Goal: Task Accomplishment & Management: Manage account settings

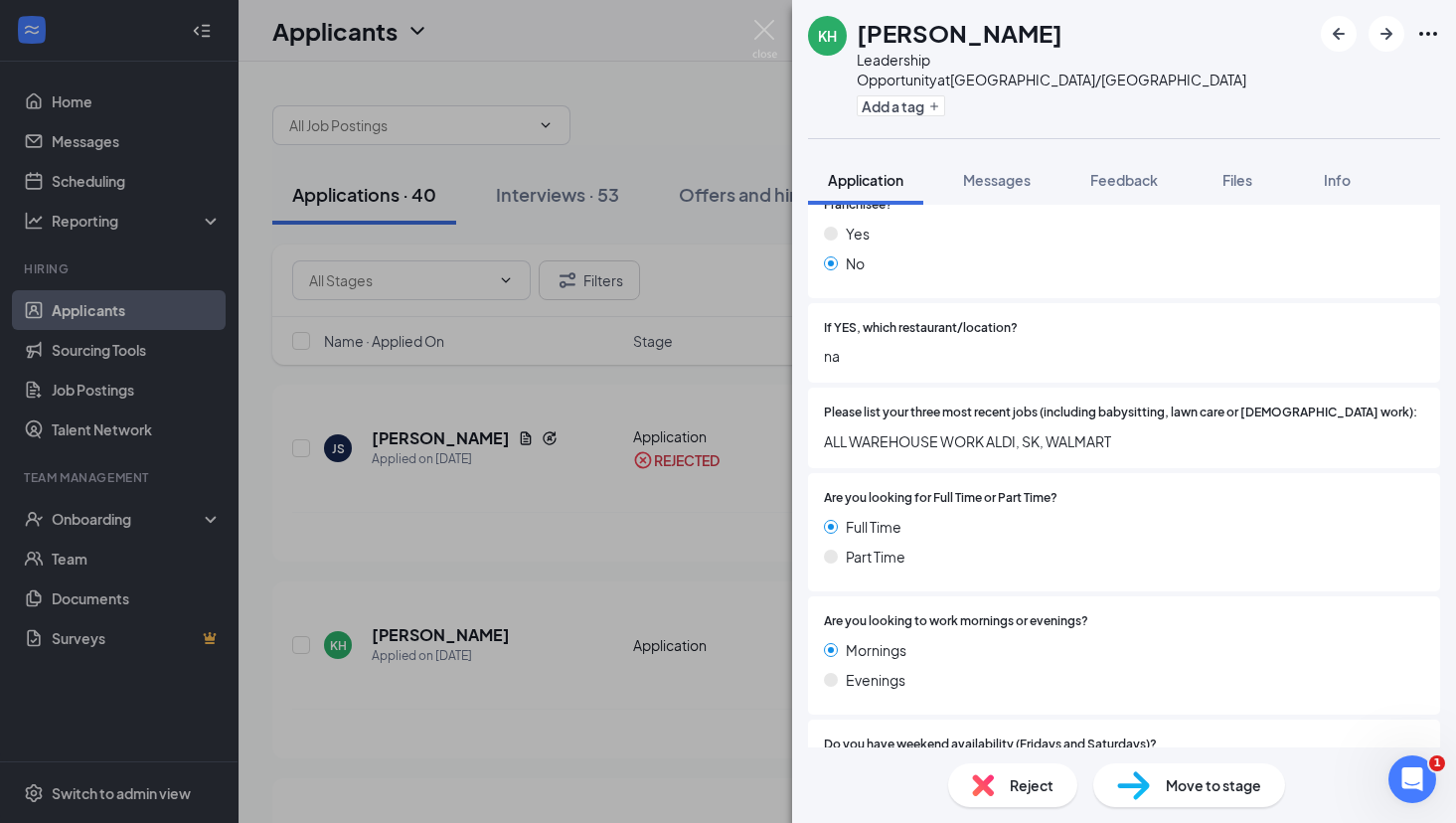
scroll to position [612, 0]
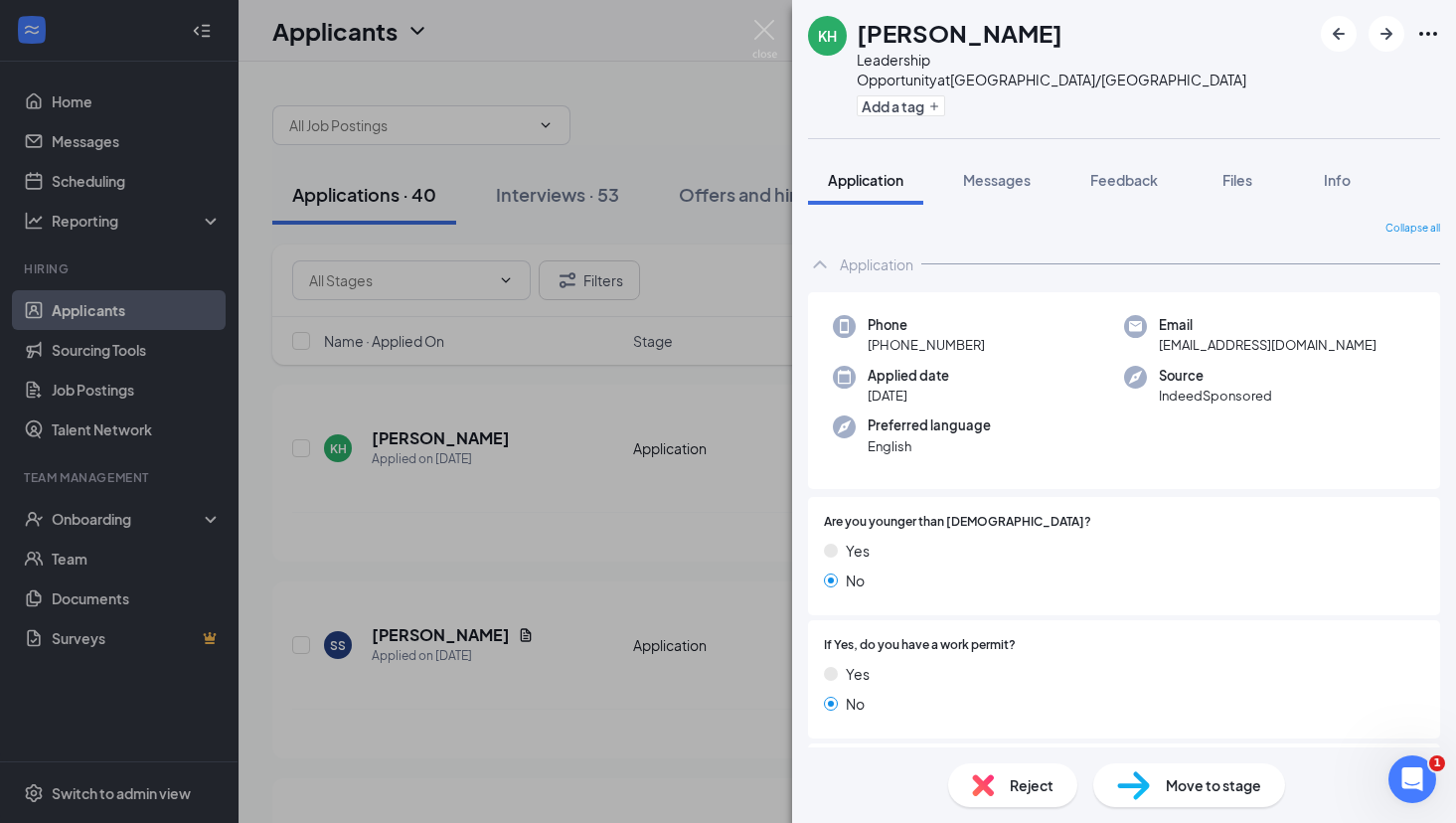
click at [993, 772] on div "Reject" at bounding box center [1013, 785] width 130 height 44
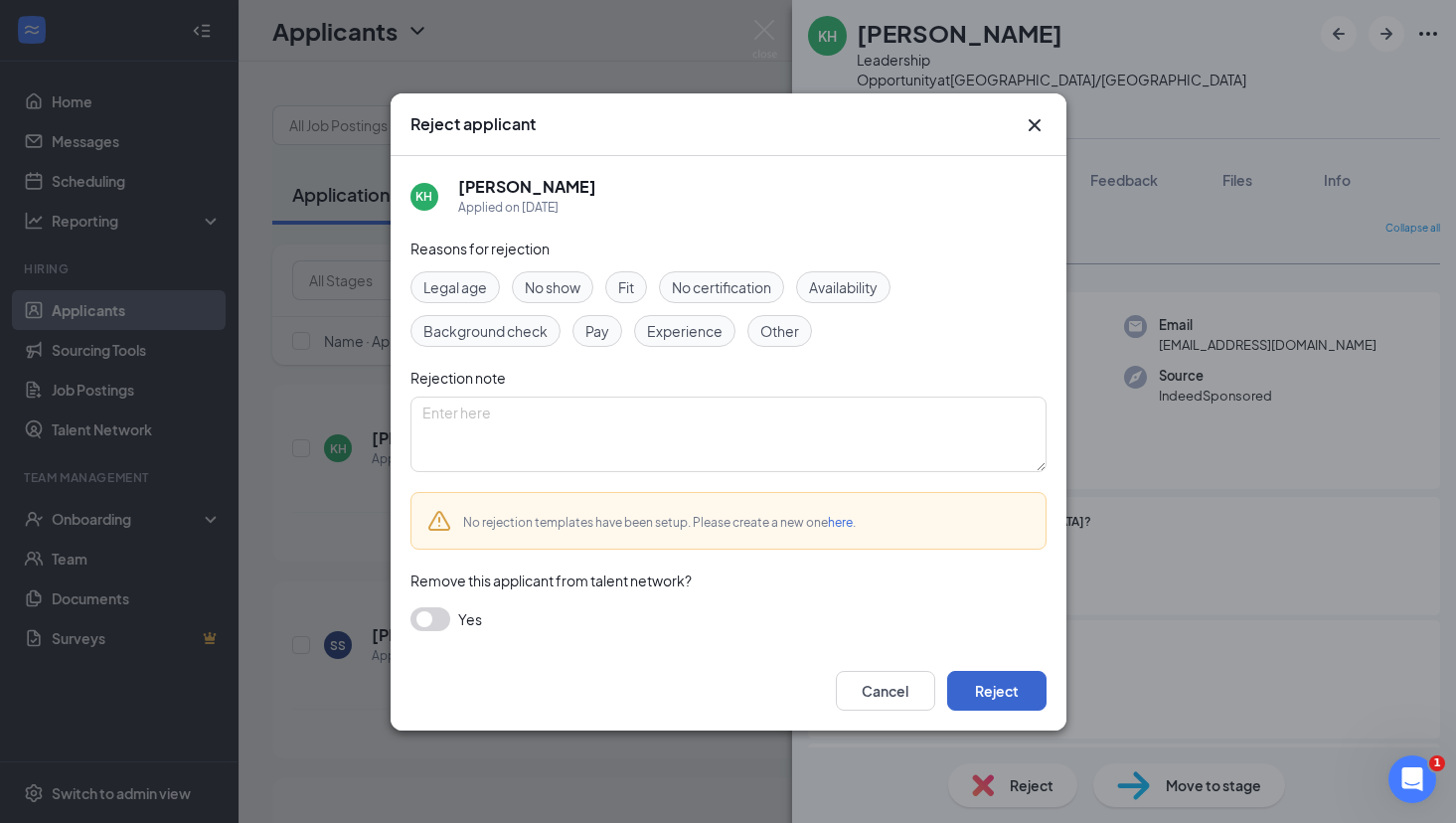
click at [996, 691] on button "Reject" at bounding box center [997, 691] width 100 height 40
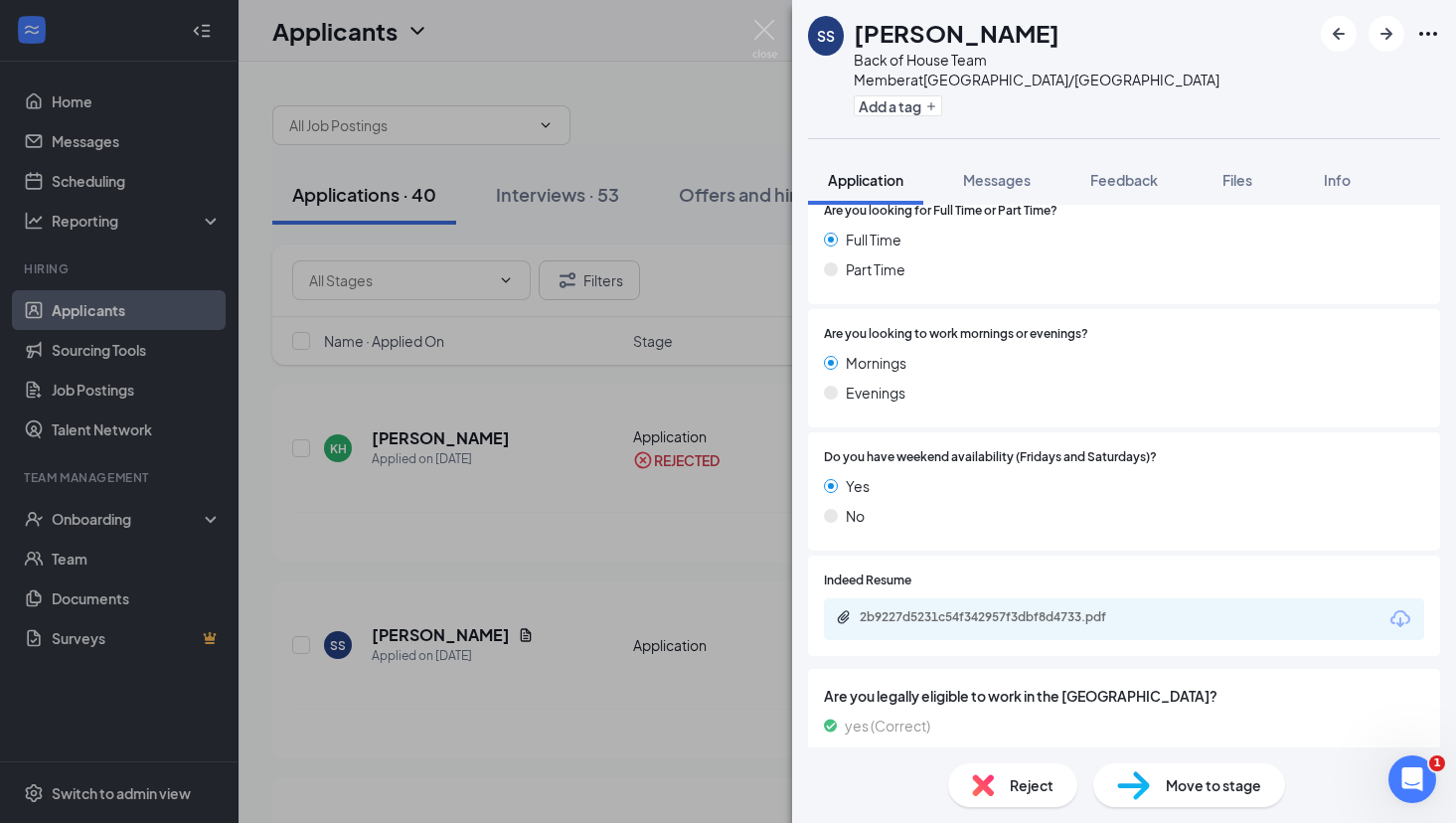
scroll to position [745, 0]
click at [988, 611] on div "2b9227d5231c54f342957f3dbf8d4733.pdf" at bounding box center [998, 618] width 278 height 16
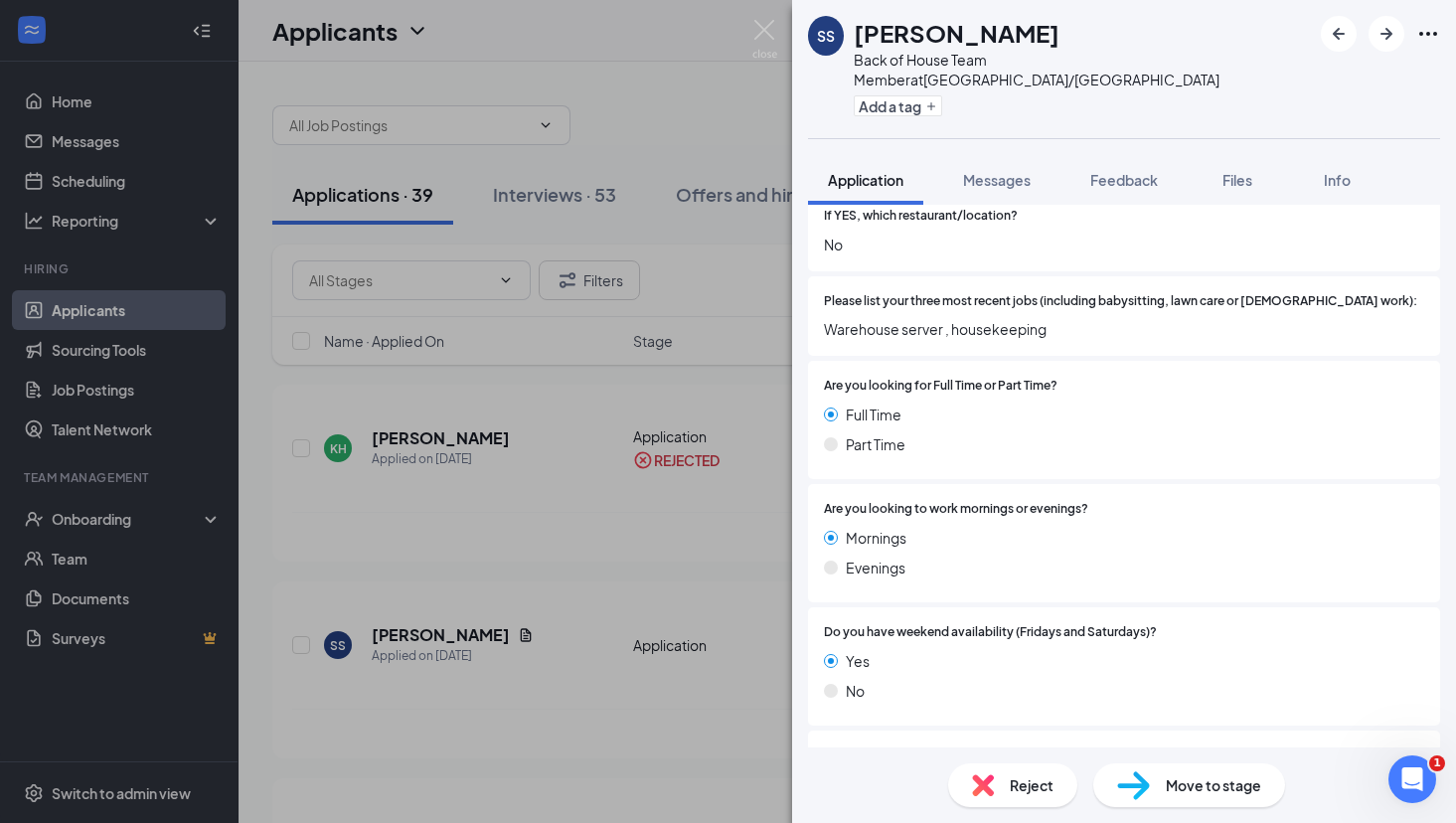
scroll to position [573, 0]
click at [989, 796] on div "Reject" at bounding box center [1013, 785] width 130 height 44
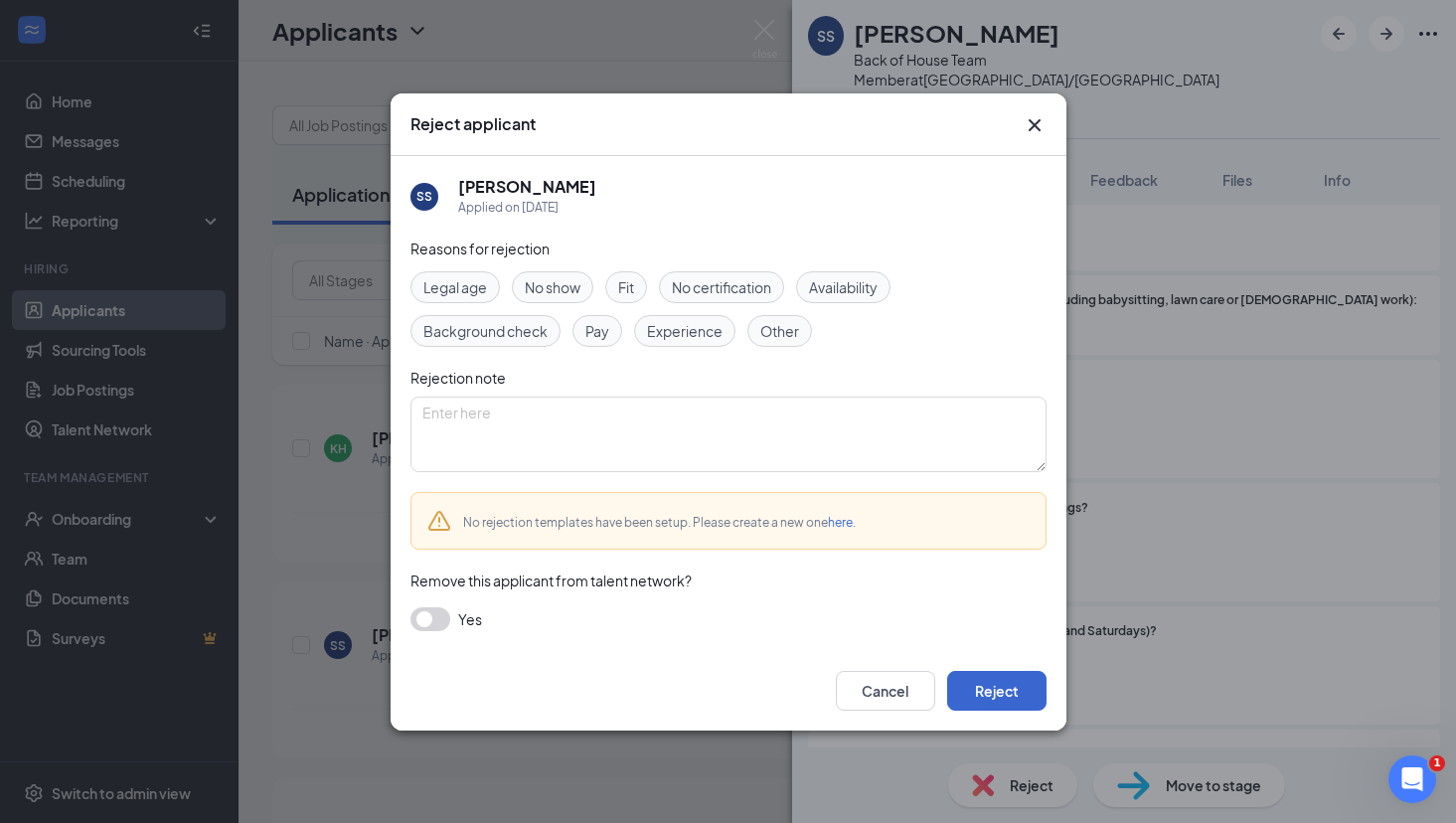
click at [1012, 681] on button "Reject" at bounding box center [997, 691] width 100 height 40
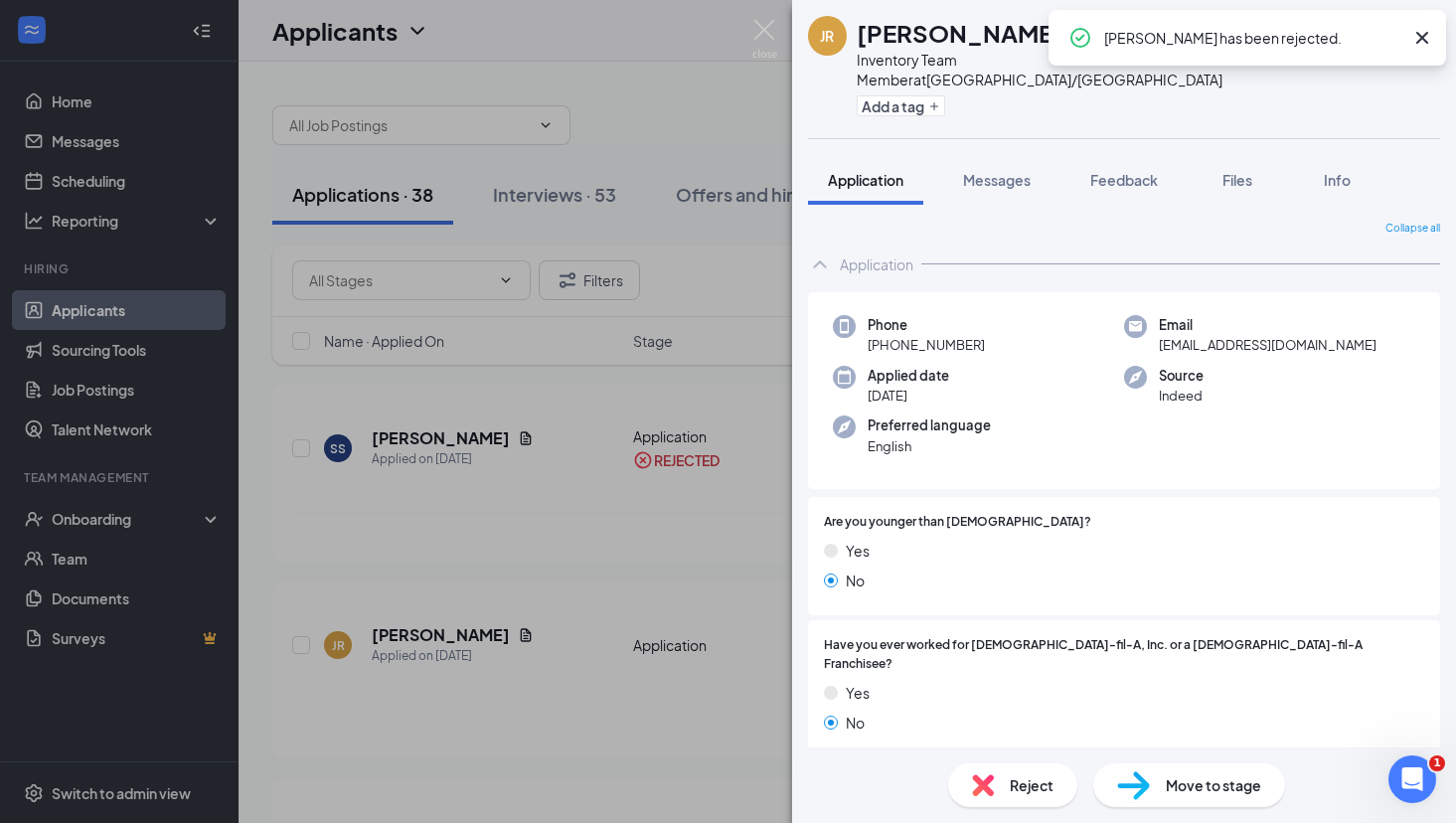
click at [1419, 40] on icon "Cross" at bounding box center [1422, 38] width 12 height 12
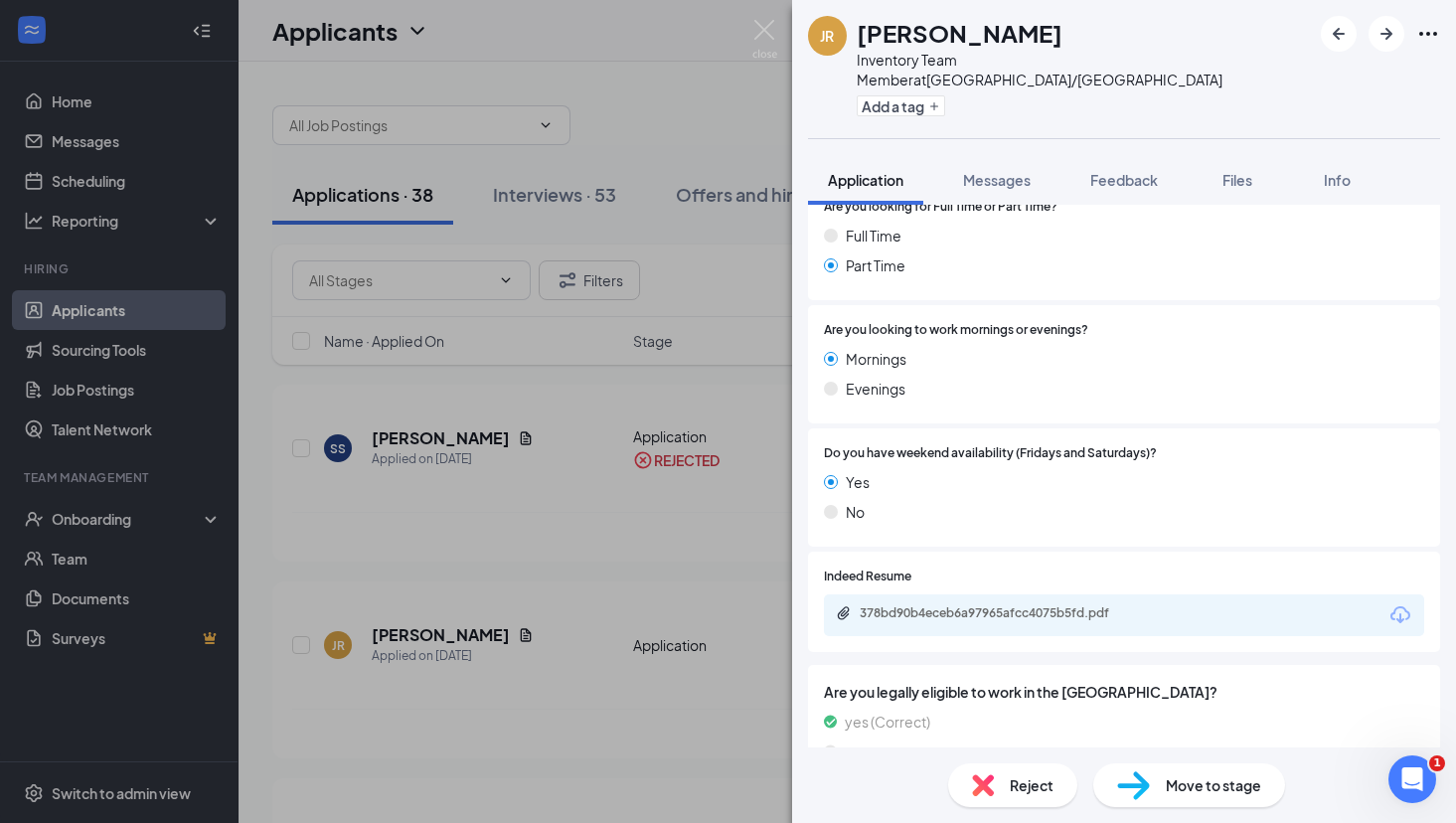
scroll to position [789, 0]
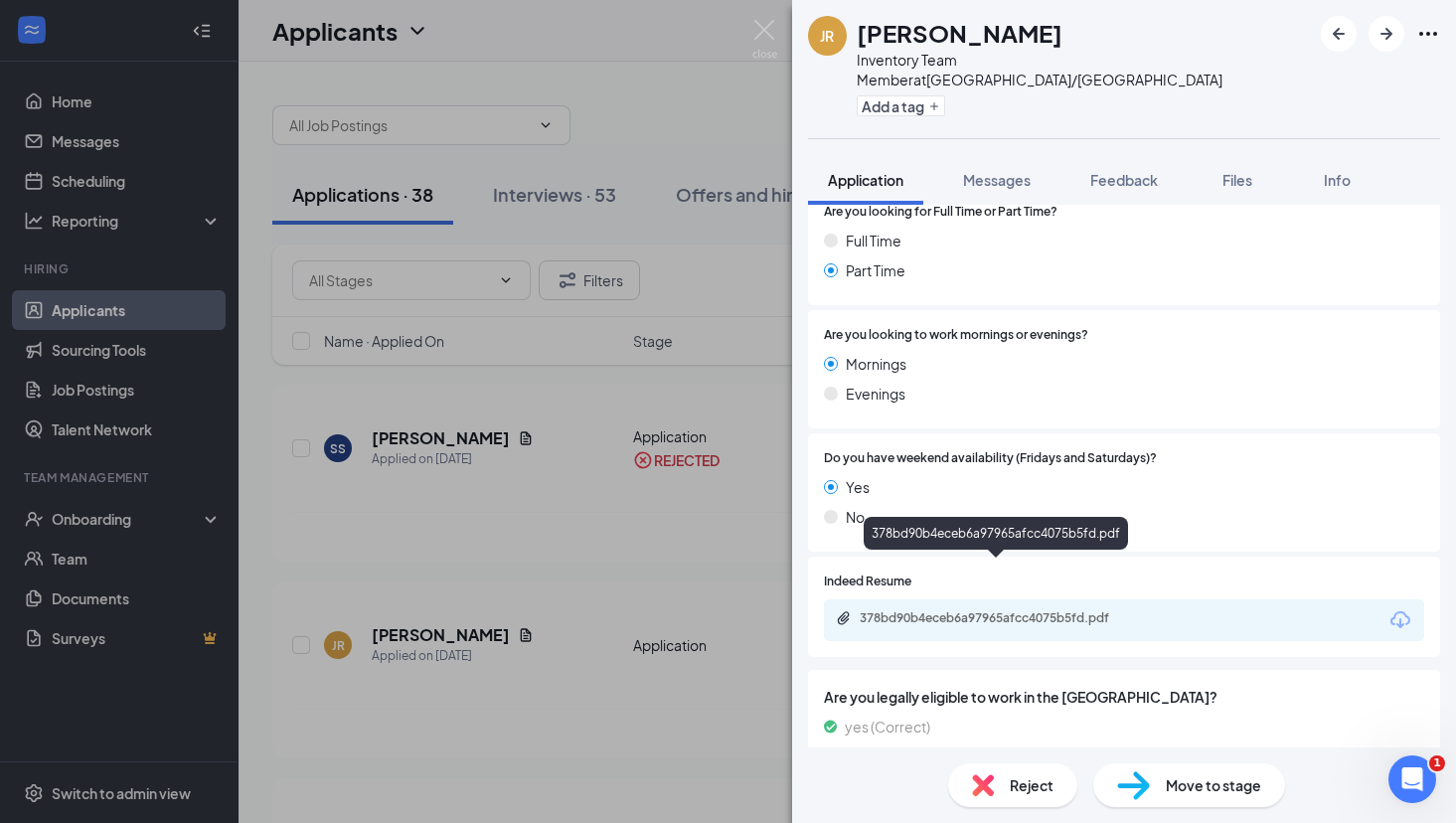
click at [969, 611] on div "378bd90b4eceb6a97965afcc4075b5fd.pdf" at bounding box center [998, 618] width 278 height 16
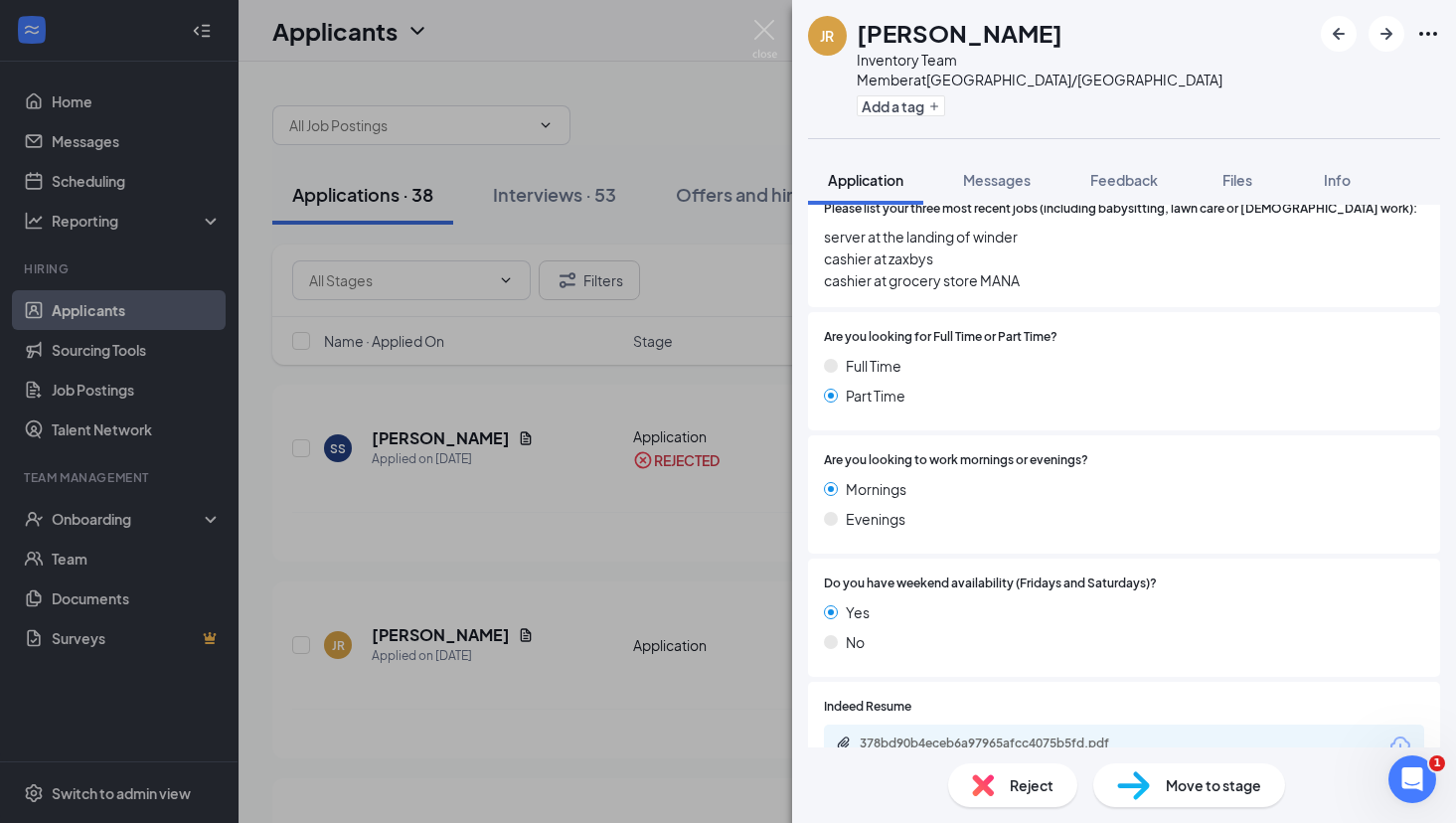
scroll to position [665, 0]
click at [935, 734] on div "378bd90b4eceb6a97965afcc4075b5fd.pdf" at bounding box center [998, 742] width 278 height 16
click at [985, 778] on img at bounding box center [982, 785] width 22 height 22
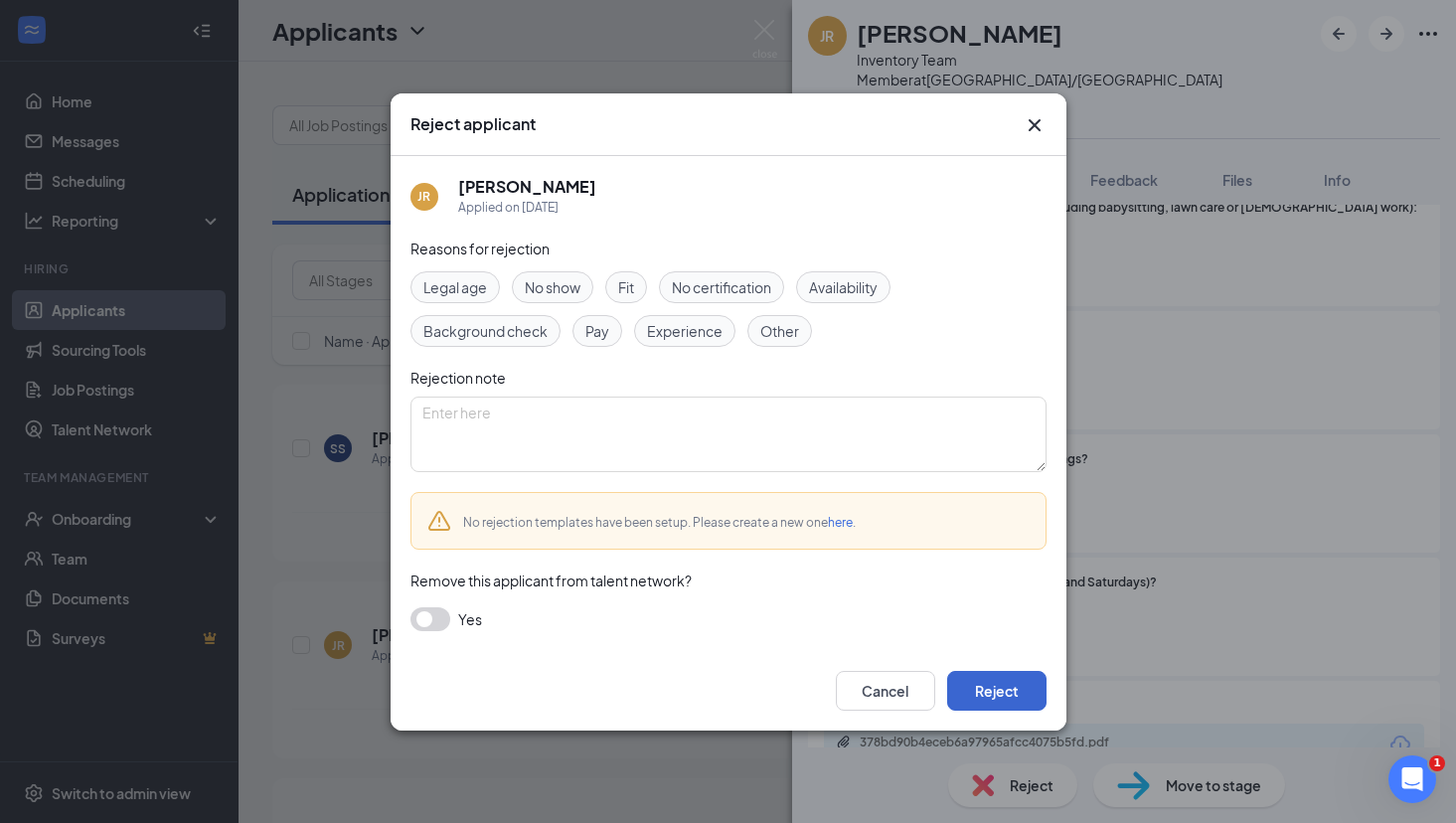
click at [985, 703] on button "Reject" at bounding box center [997, 691] width 100 height 40
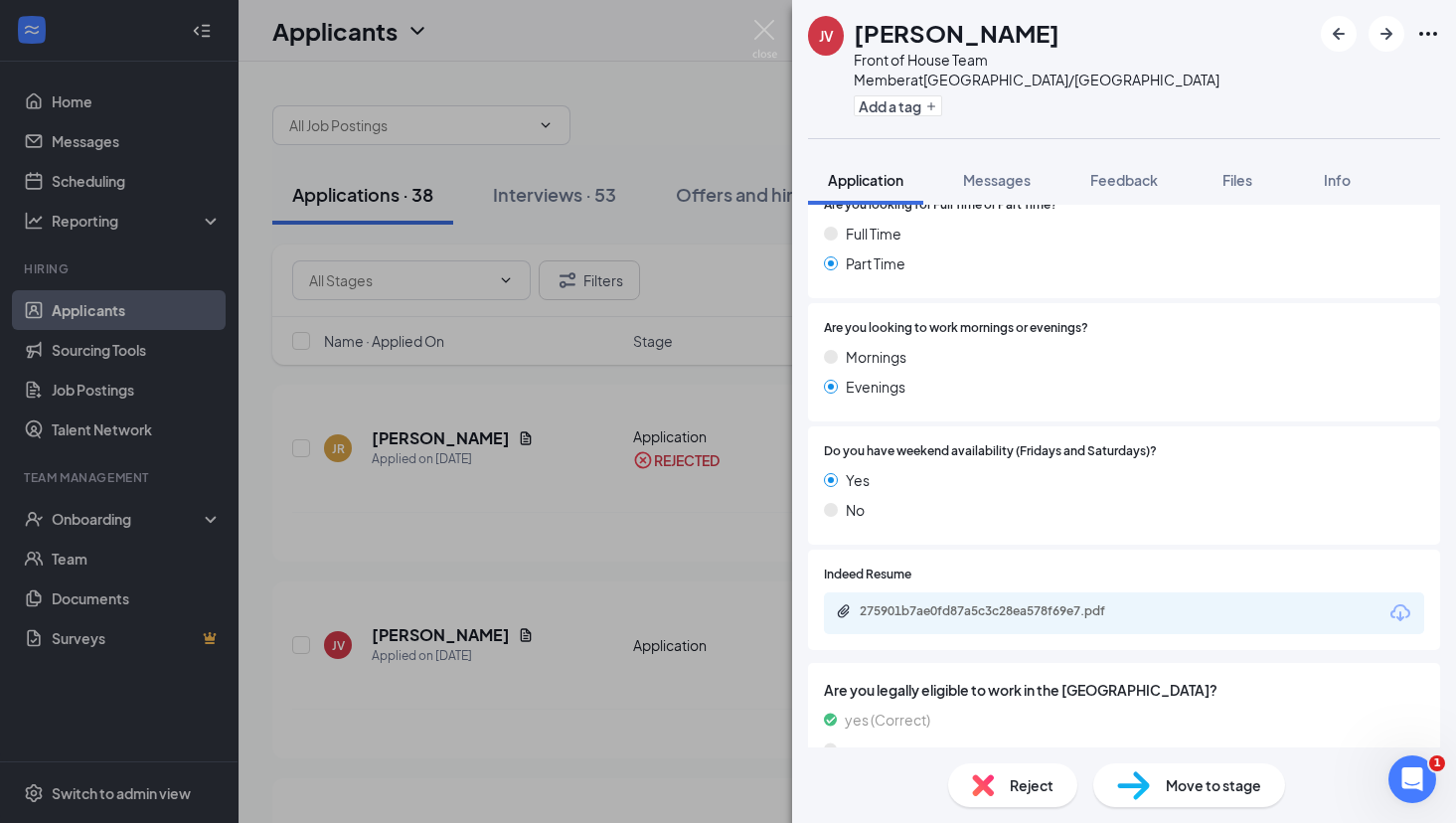
scroll to position [912, 0]
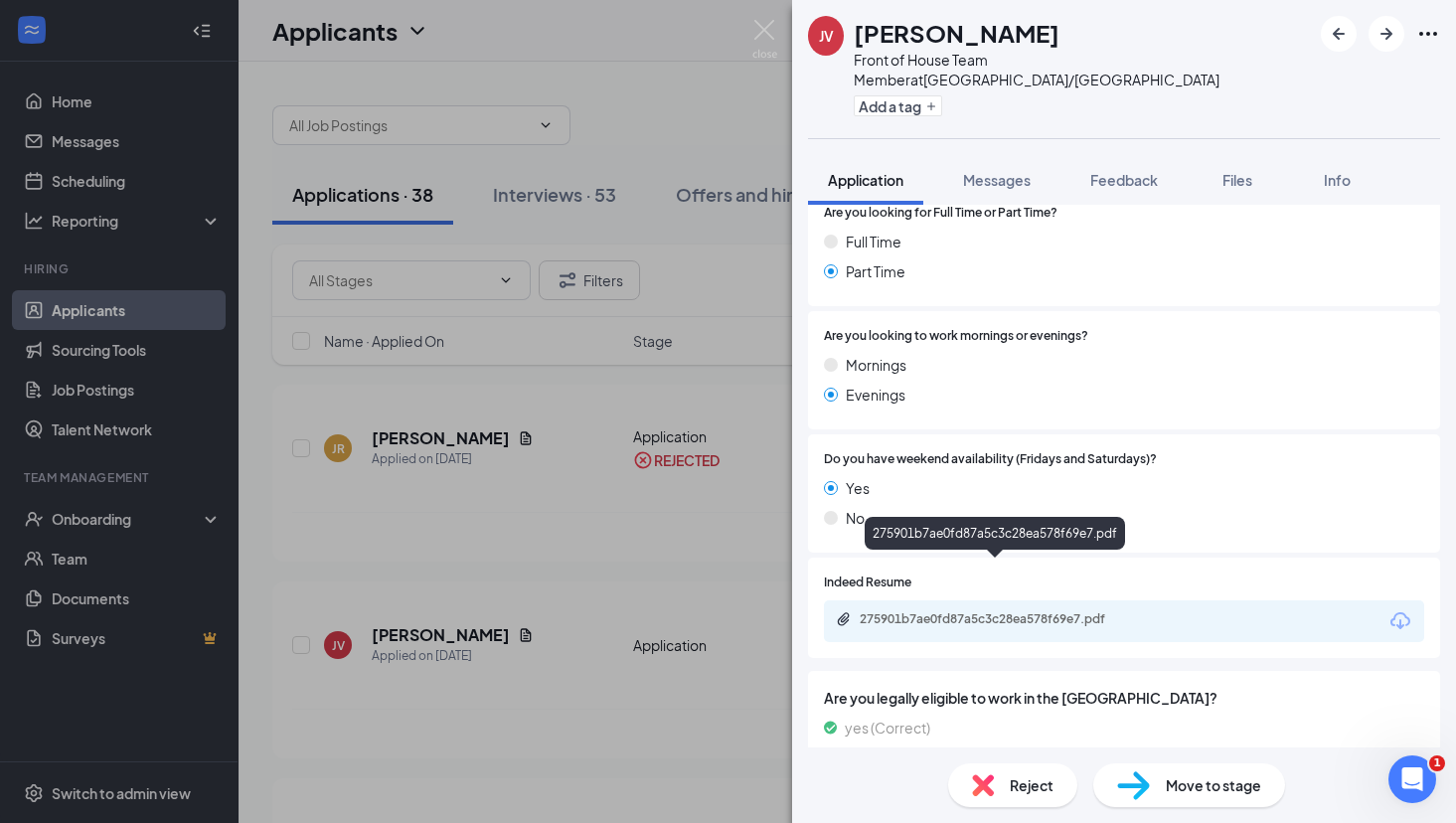
click at [988, 612] on div "275901b7ae0fd87a5c3c28ea578f69e7.pdf" at bounding box center [998, 619] width 278 height 16
click at [987, 612] on div "275901b7ae0fd87a5c3c28ea578f69e7.pdf" at bounding box center [998, 619] width 278 height 16
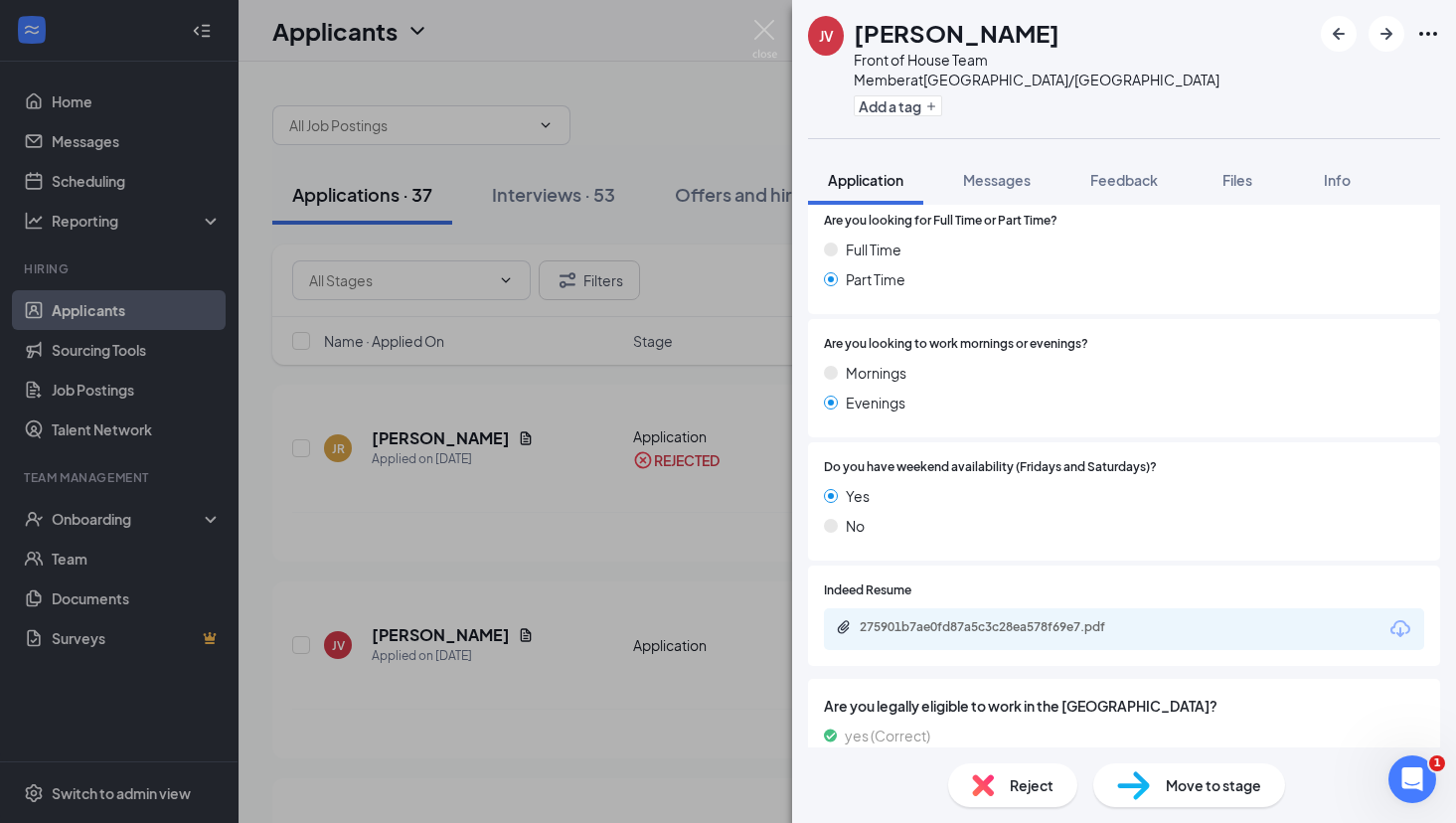
click at [974, 780] on img at bounding box center [982, 785] width 22 height 22
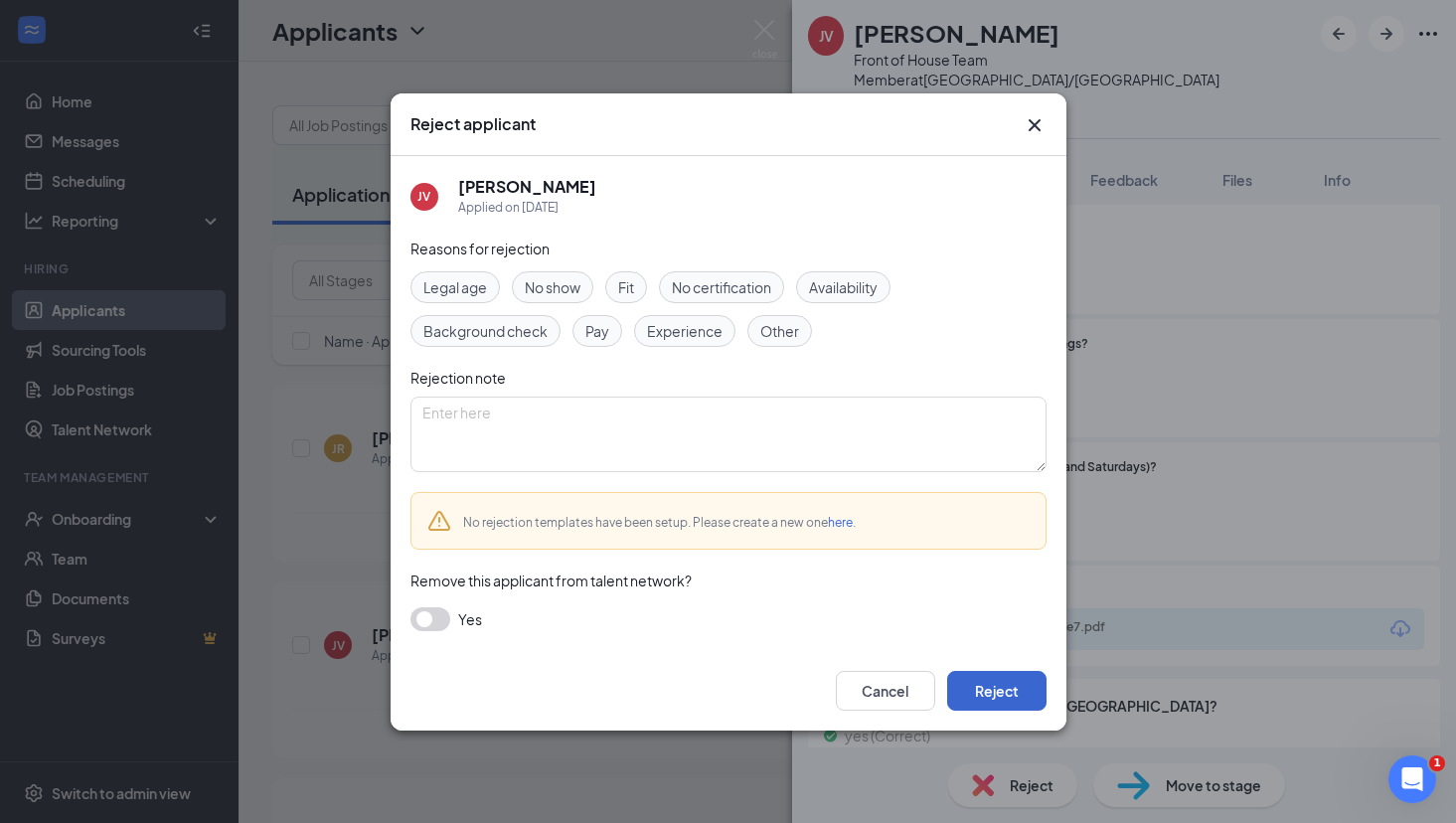
click at [1005, 682] on button "Reject" at bounding box center [997, 691] width 100 height 40
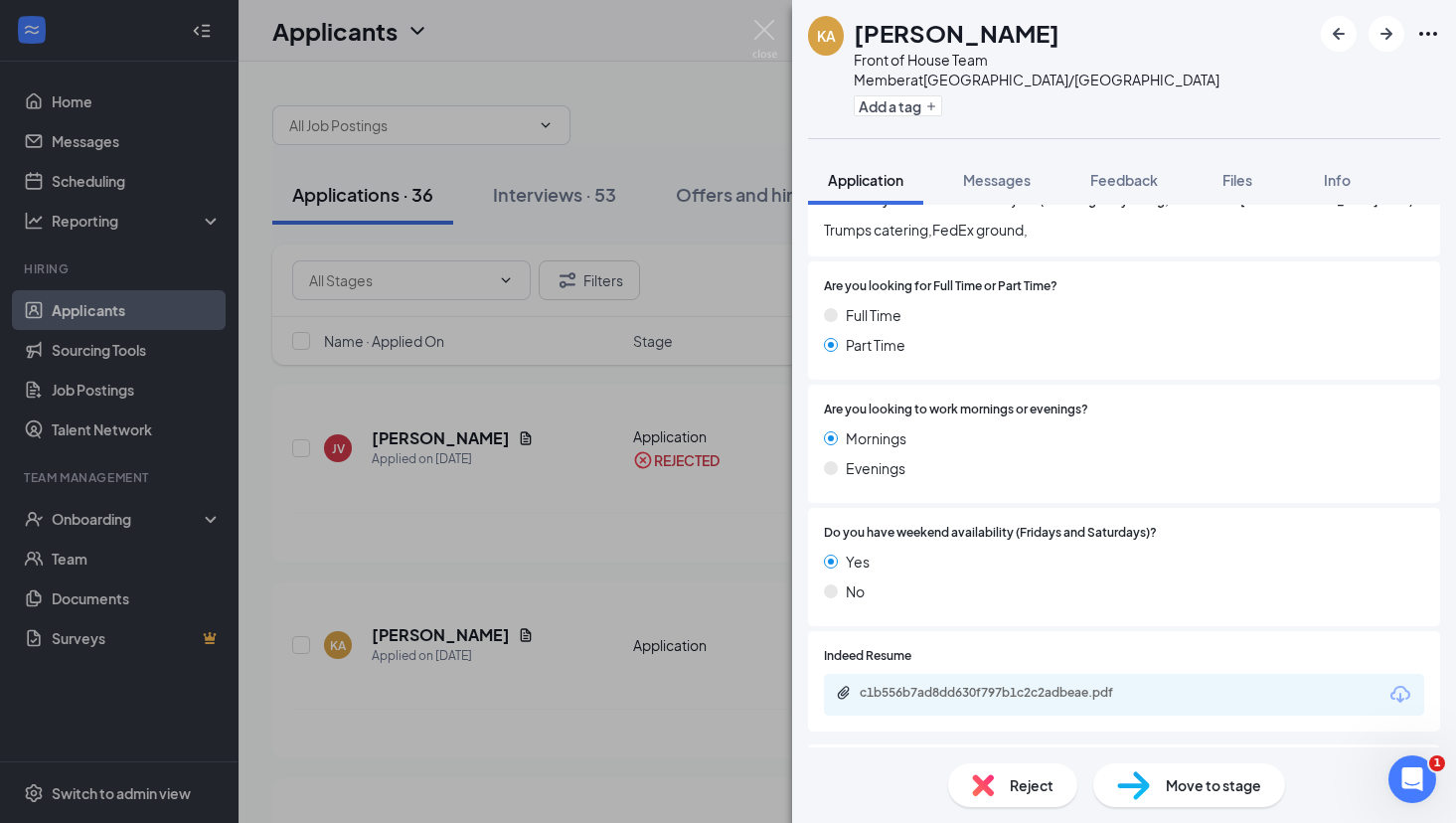
scroll to position [796, 0]
click at [921, 672] on div "c1b556b7ad8dd630f797b1c2c2adbeae.pdf" at bounding box center [1124, 693] width 600 height 42
click at [914, 683] on div "c1b556b7ad8dd630f797b1c2c2adbeae.pdf" at bounding box center [998, 691] width 278 height 16
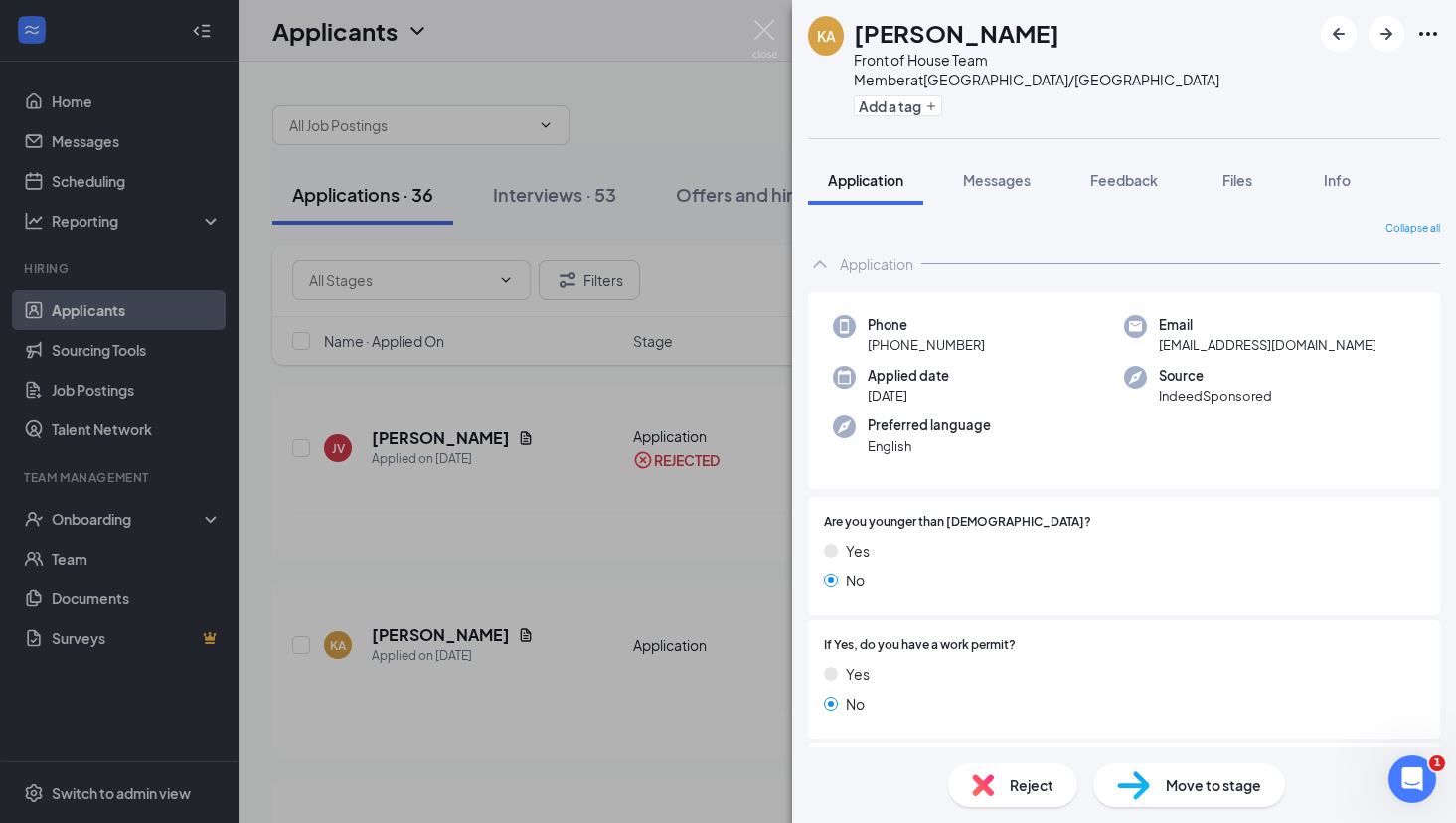
scroll to position [0, 0]
click at [1154, 800] on div "Move to stage" at bounding box center [1189, 785] width 191 height 44
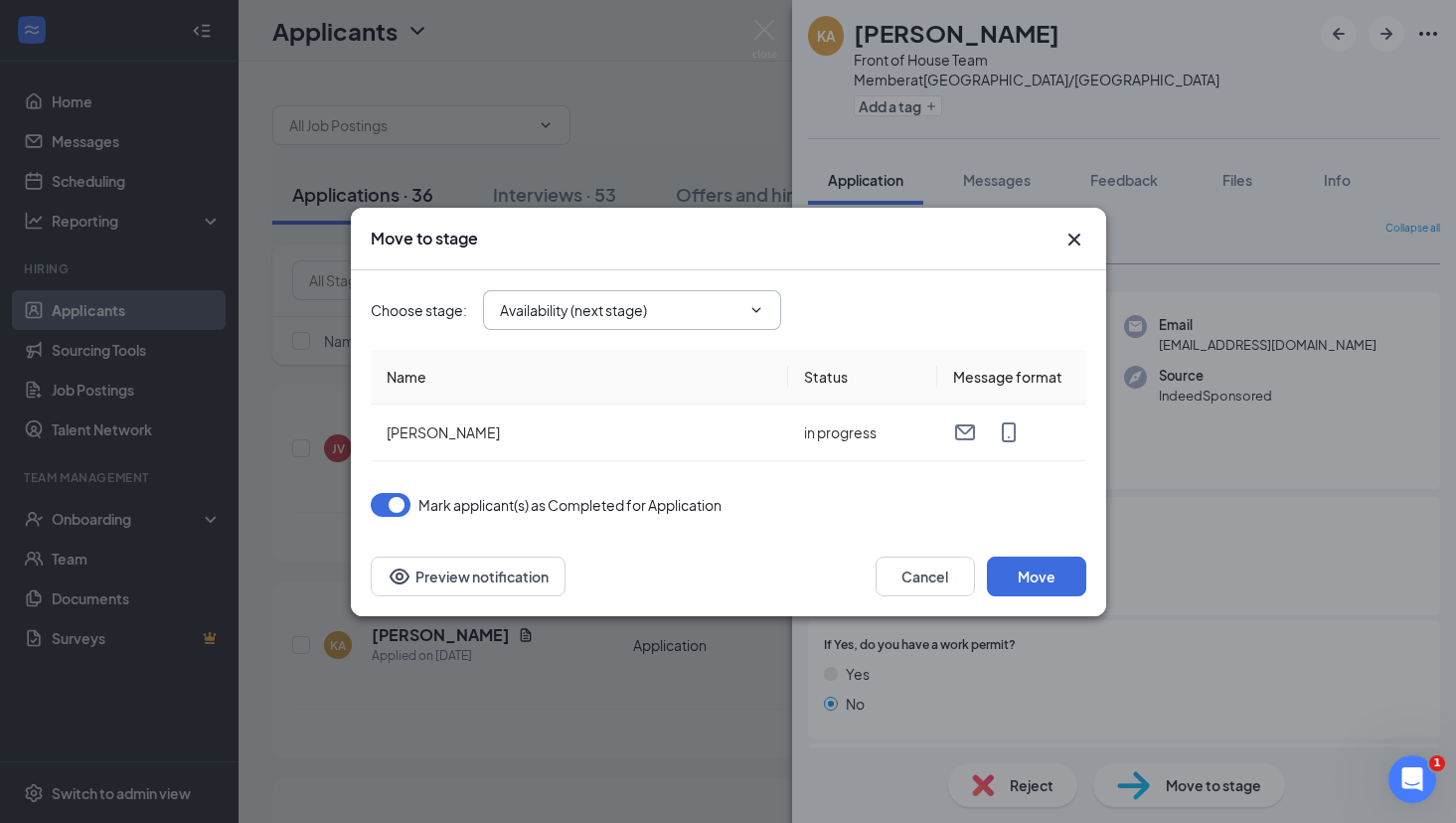
click at [705, 310] on input "Availability (next stage)" at bounding box center [619, 310] width 240 height 22
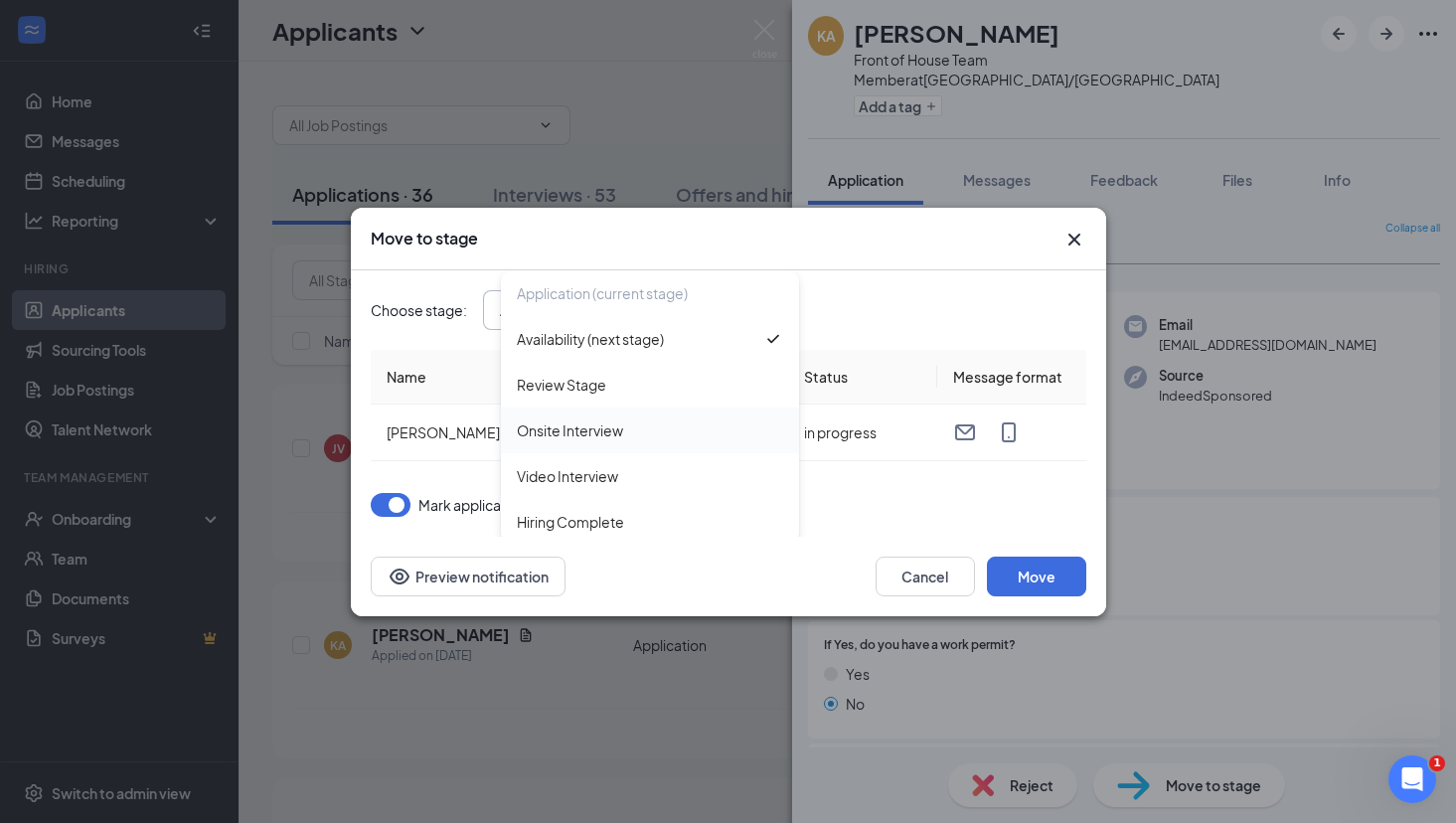
click at [590, 427] on div "Onsite Interview" at bounding box center [569, 430] width 107 height 22
type input "Onsite Interview"
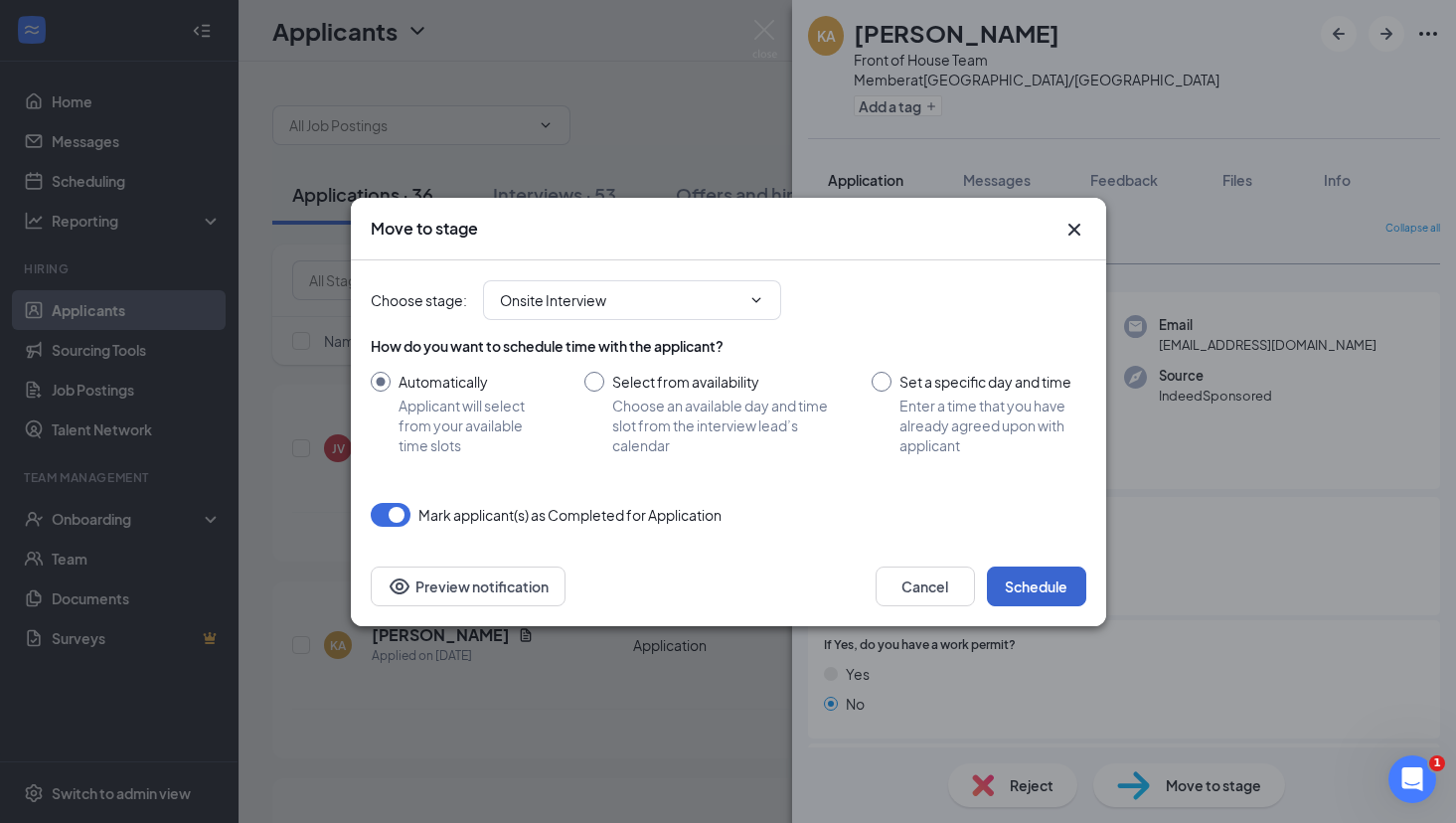
click at [1042, 585] on button "Schedule" at bounding box center [1036, 587] width 100 height 40
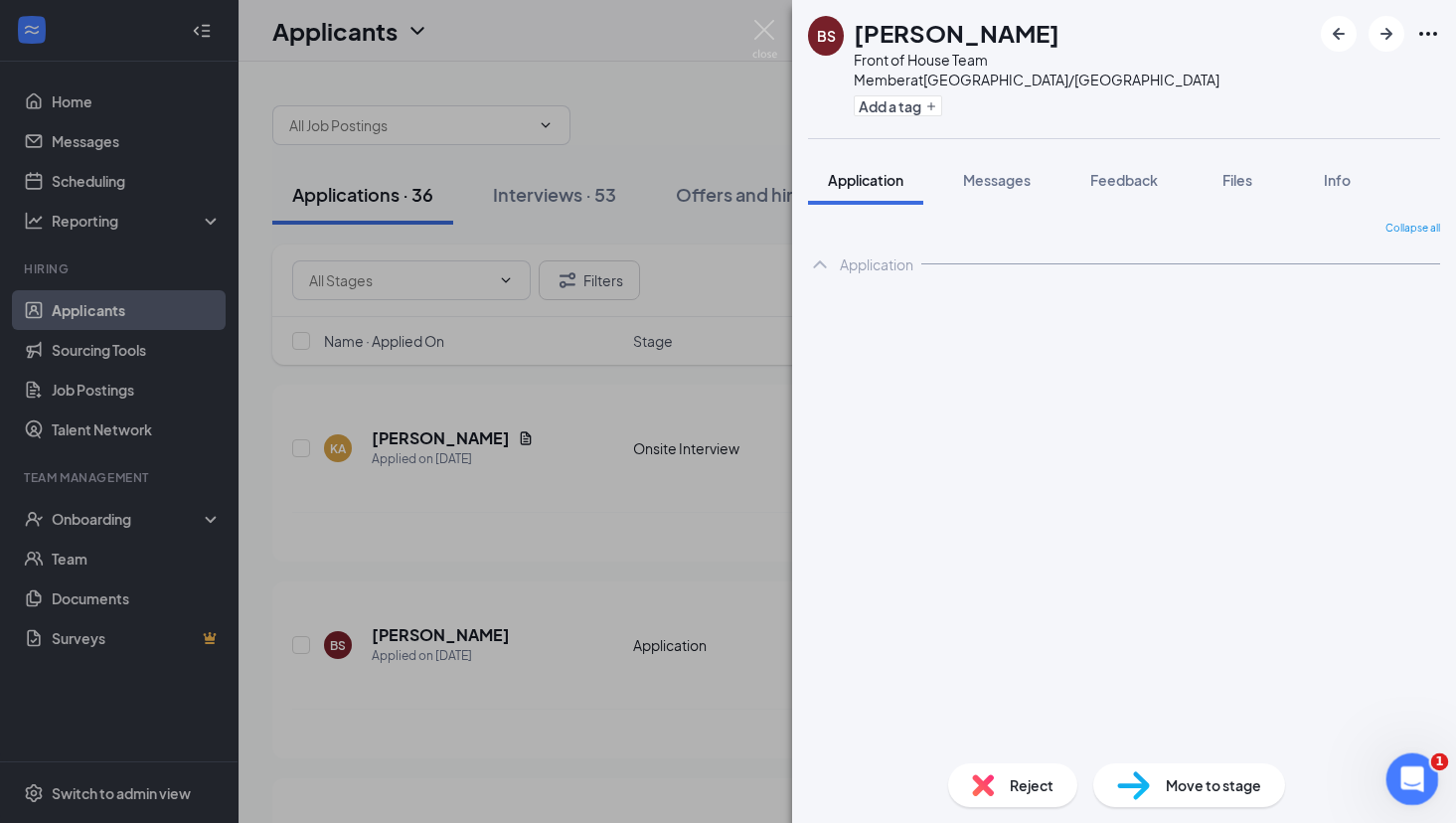
click at [1422, 767] on div "Open Intercom Messenger" at bounding box center [1409, 776] width 66 height 66
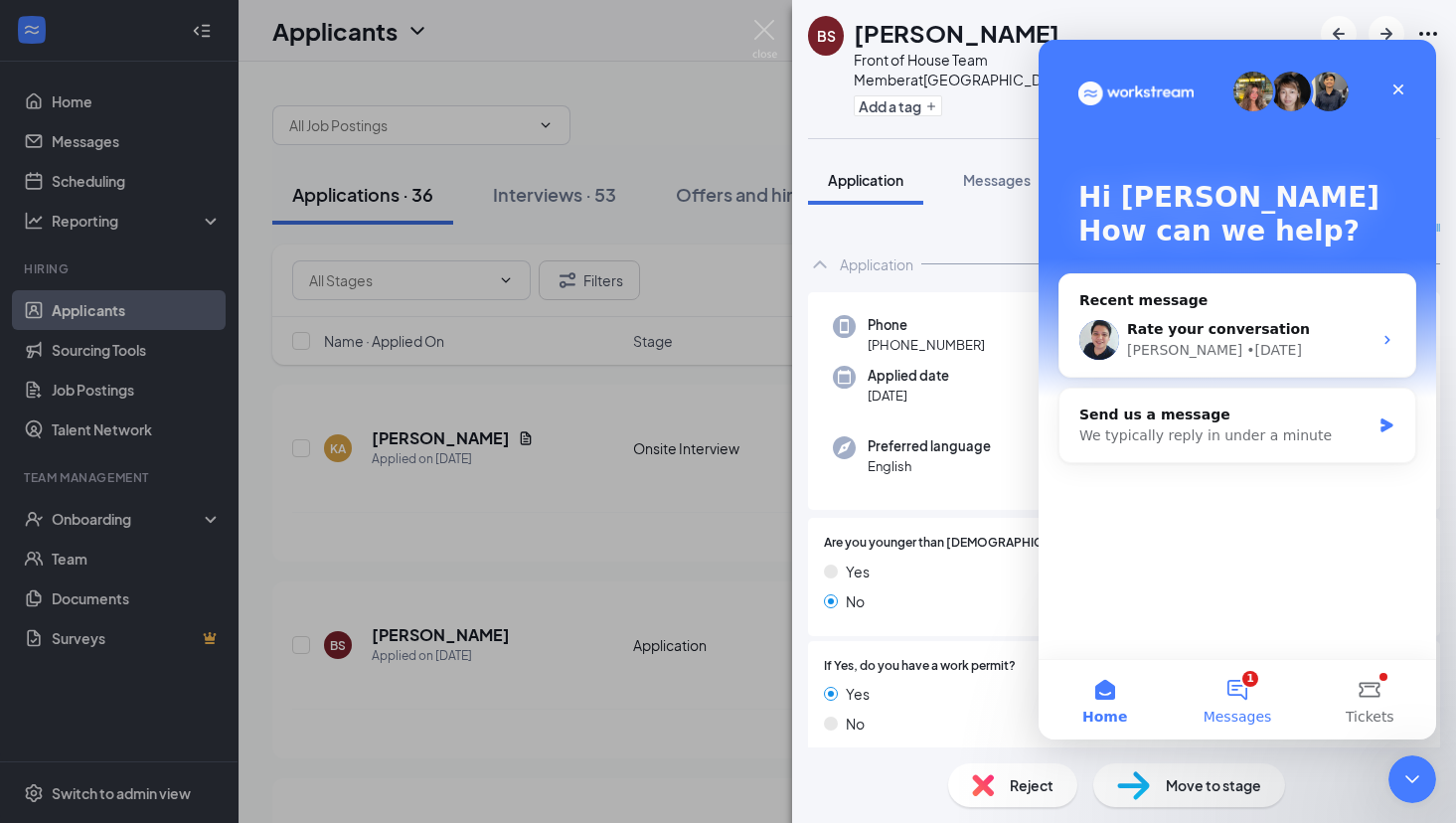
click at [1231, 696] on button "1 Messages" at bounding box center [1237, 700] width 133 height 80
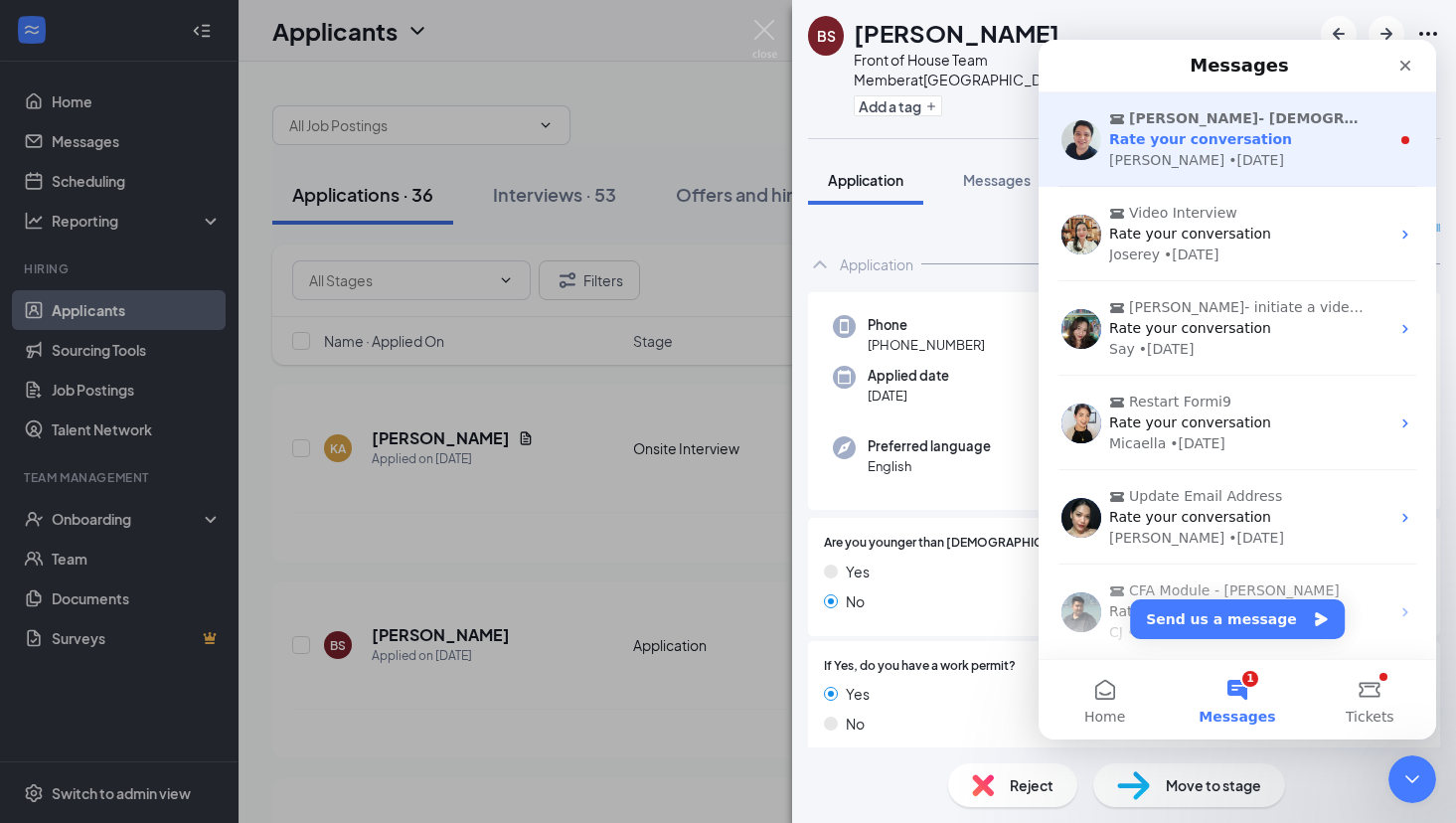
click at [1229, 156] on div "• [DATE]" at bounding box center [1257, 160] width 56 height 21
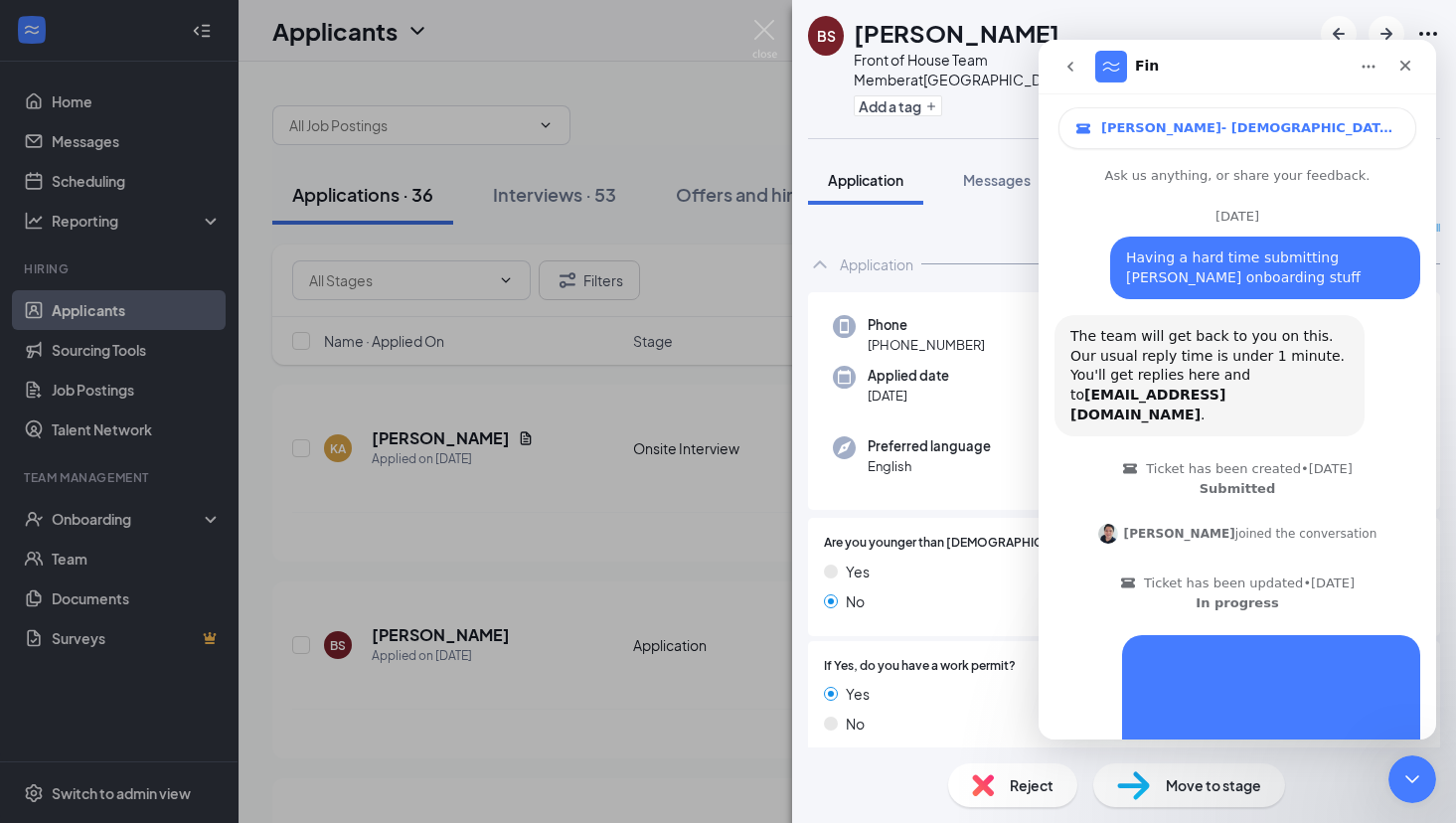
scroll to position [3, 0]
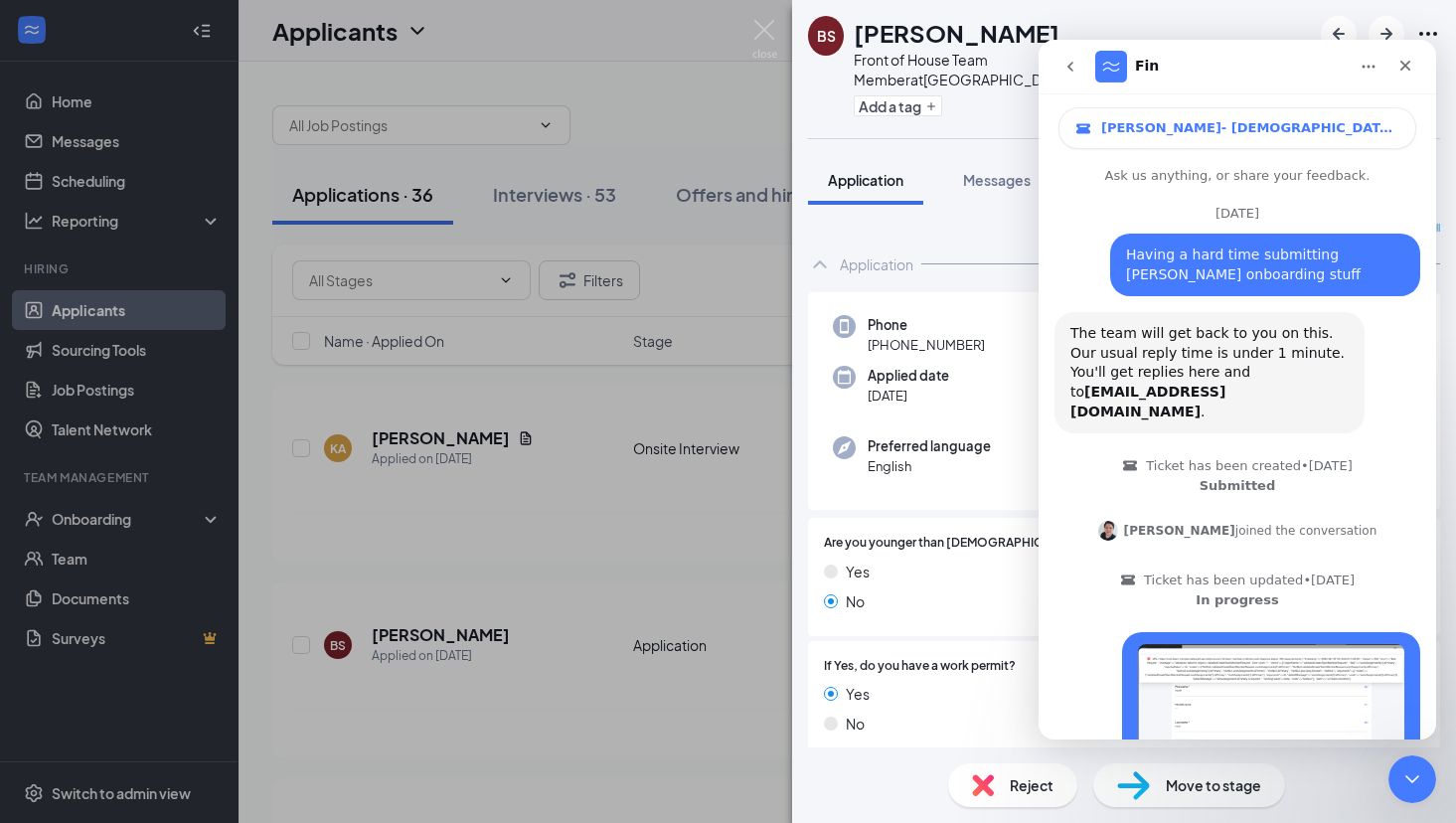
click at [1065, 72] on icon "go back" at bounding box center [1070, 67] width 16 height 16
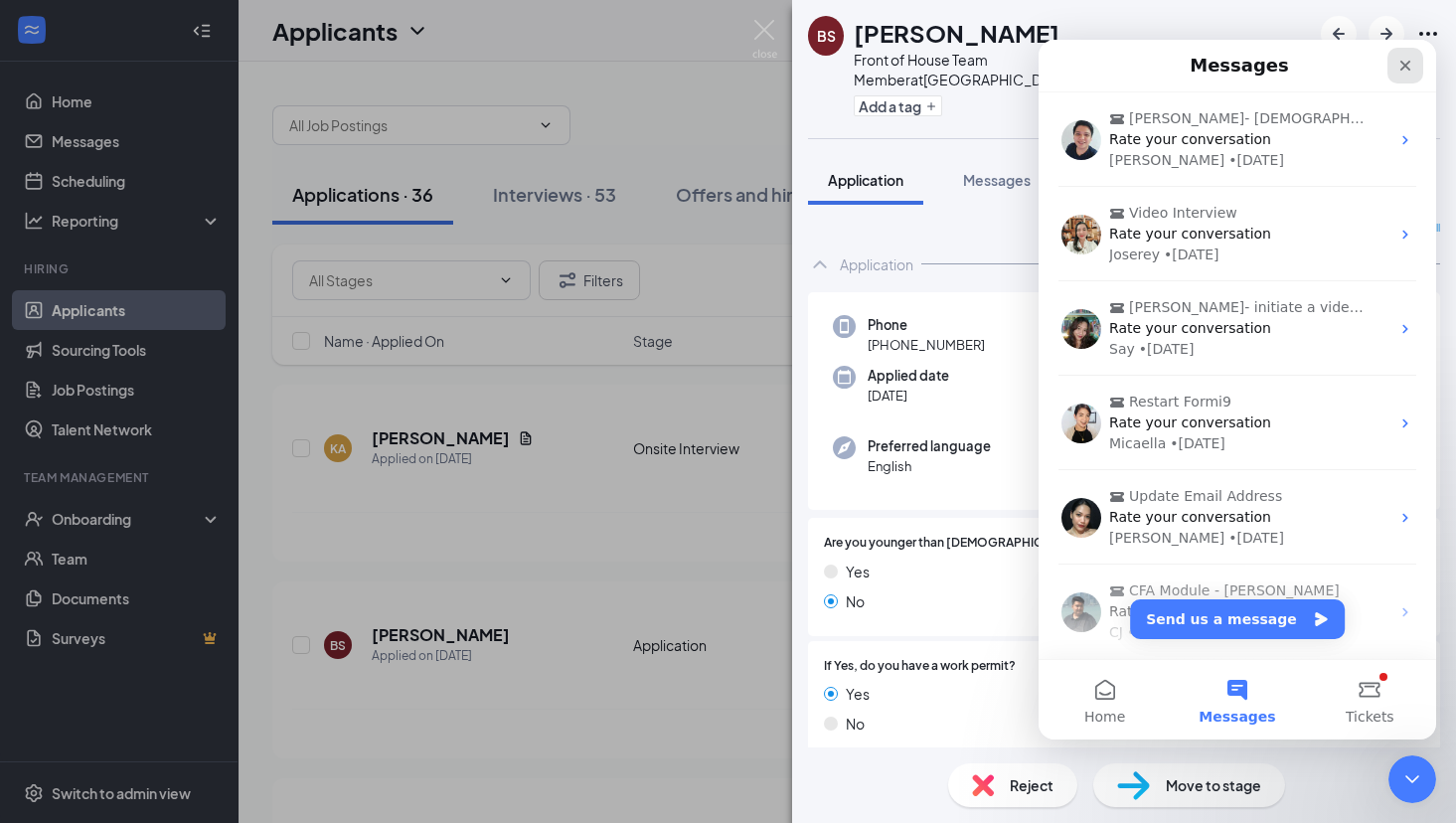
click at [1400, 67] on icon "Close" at bounding box center [1405, 66] width 16 height 16
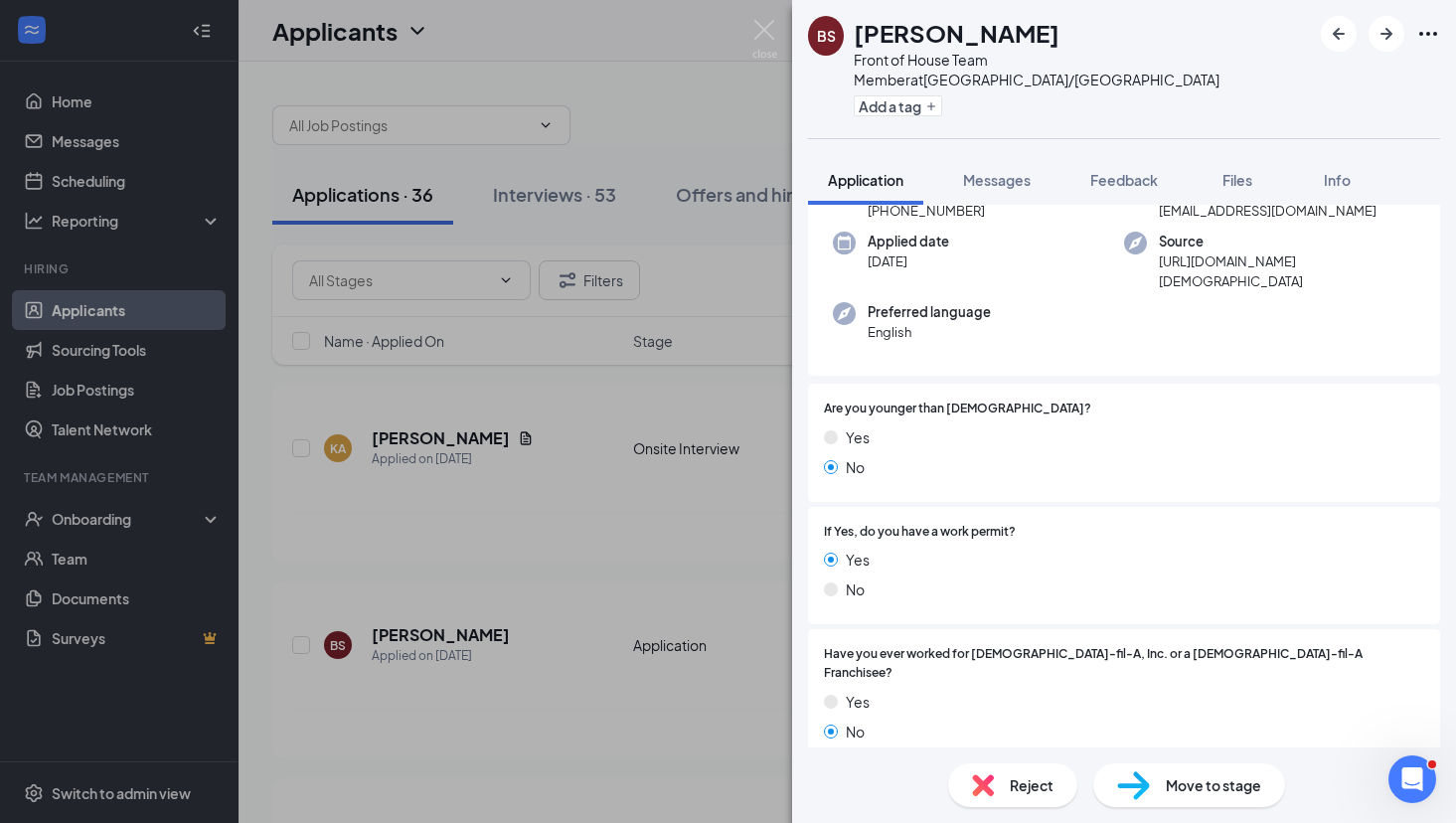
scroll to position [89, 0]
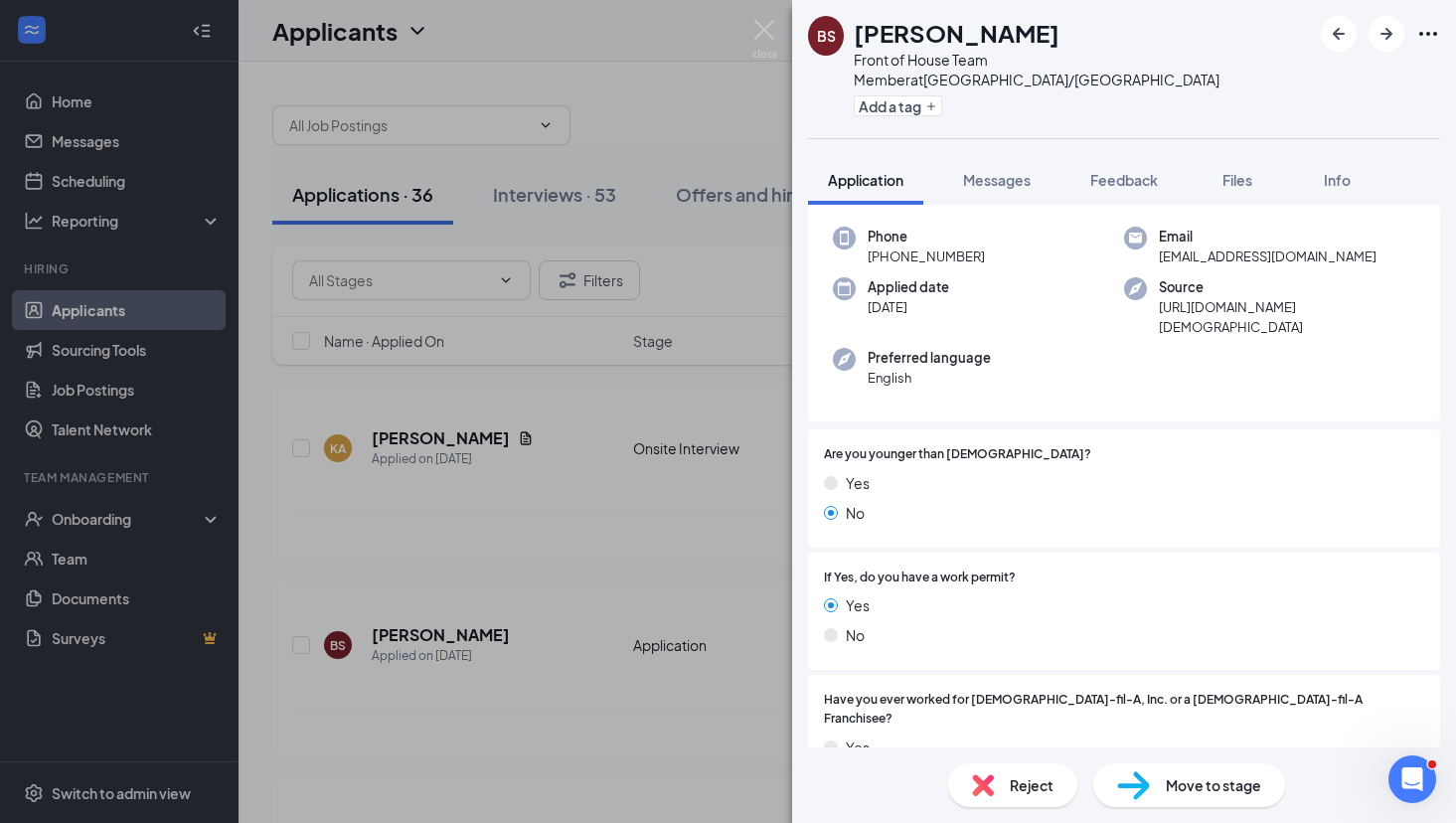
click at [1003, 789] on div "Reject" at bounding box center [1013, 785] width 130 height 44
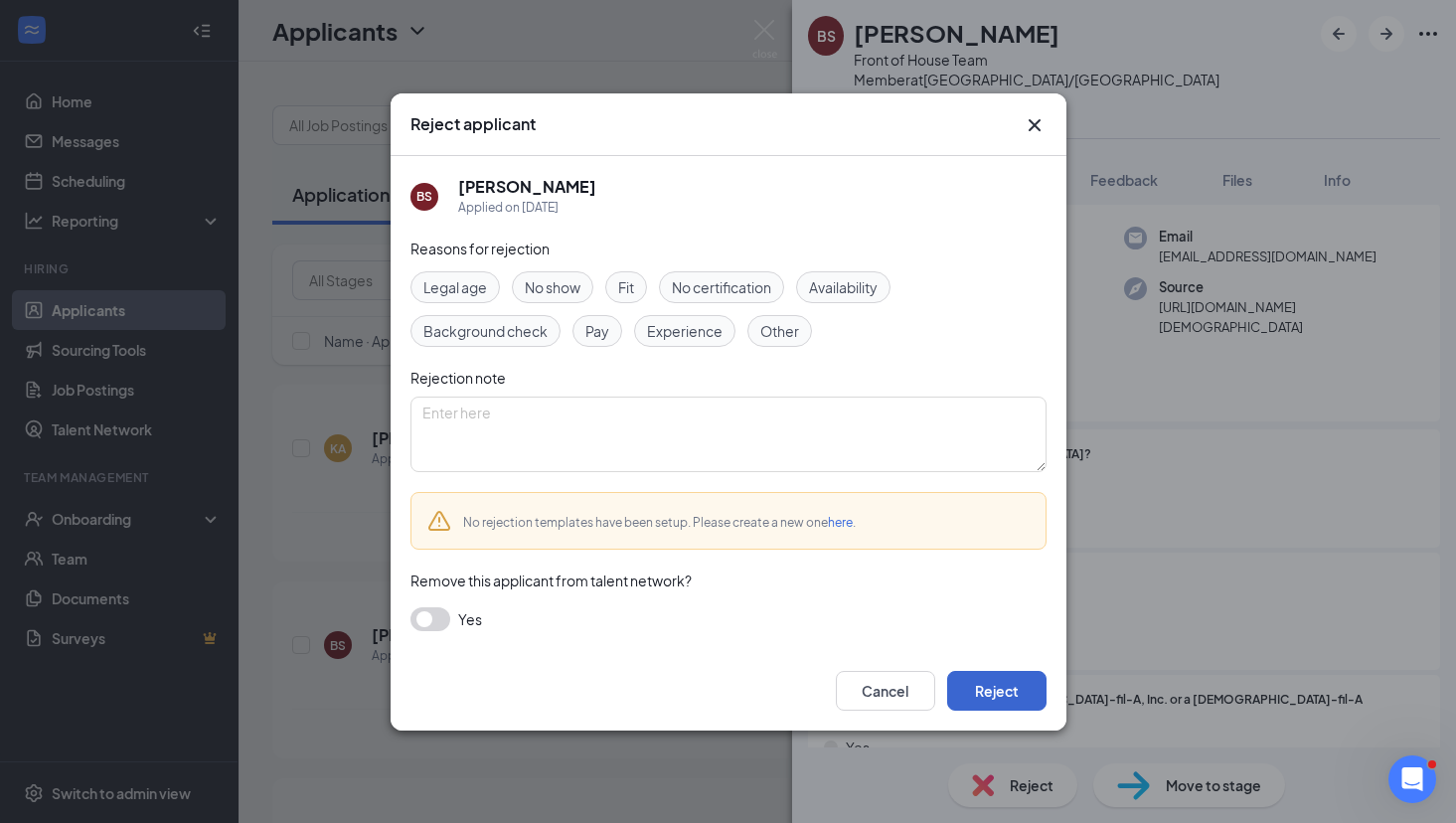
click at [979, 686] on button "Reject" at bounding box center [997, 691] width 100 height 40
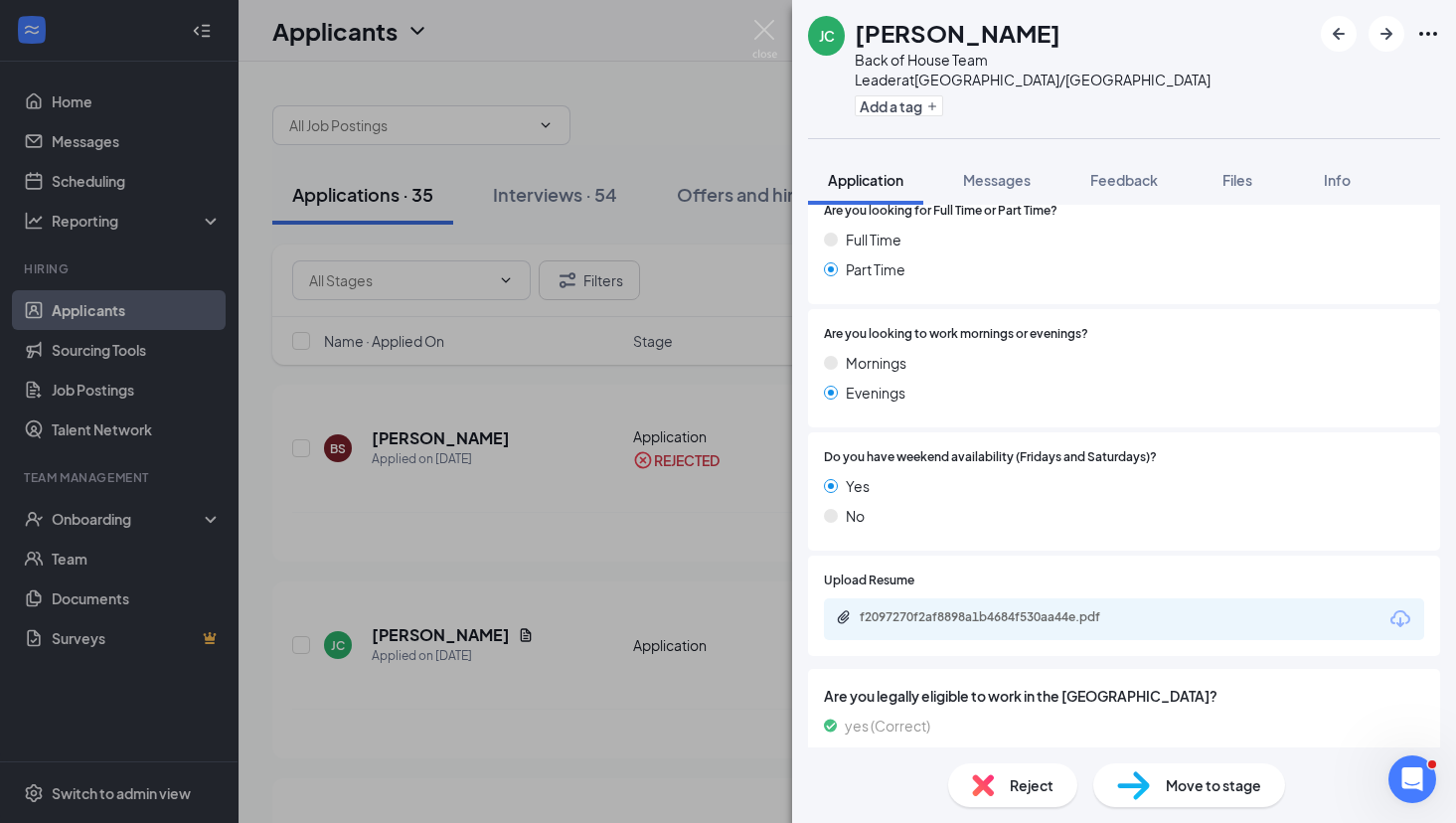
scroll to position [845, 0]
click at [967, 611] on div "f2097270f2af8898a1b4684f530aa44e.pdf" at bounding box center [998, 618] width 278 height 16
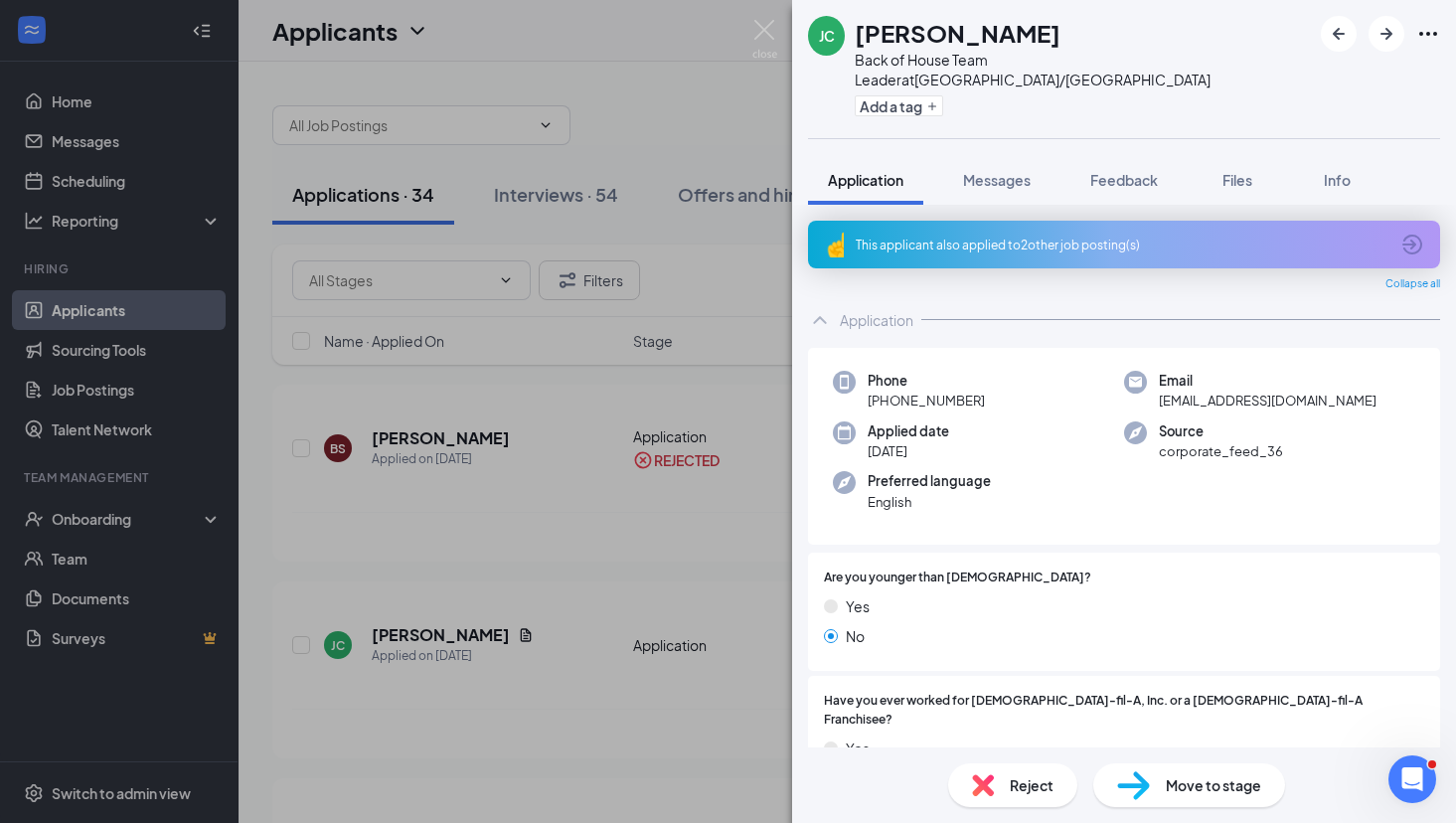
scroll to position [0, 0]
click at [1205, 791] on span "Move to stage" at bounding box center [1214, 785] width 96 height 22
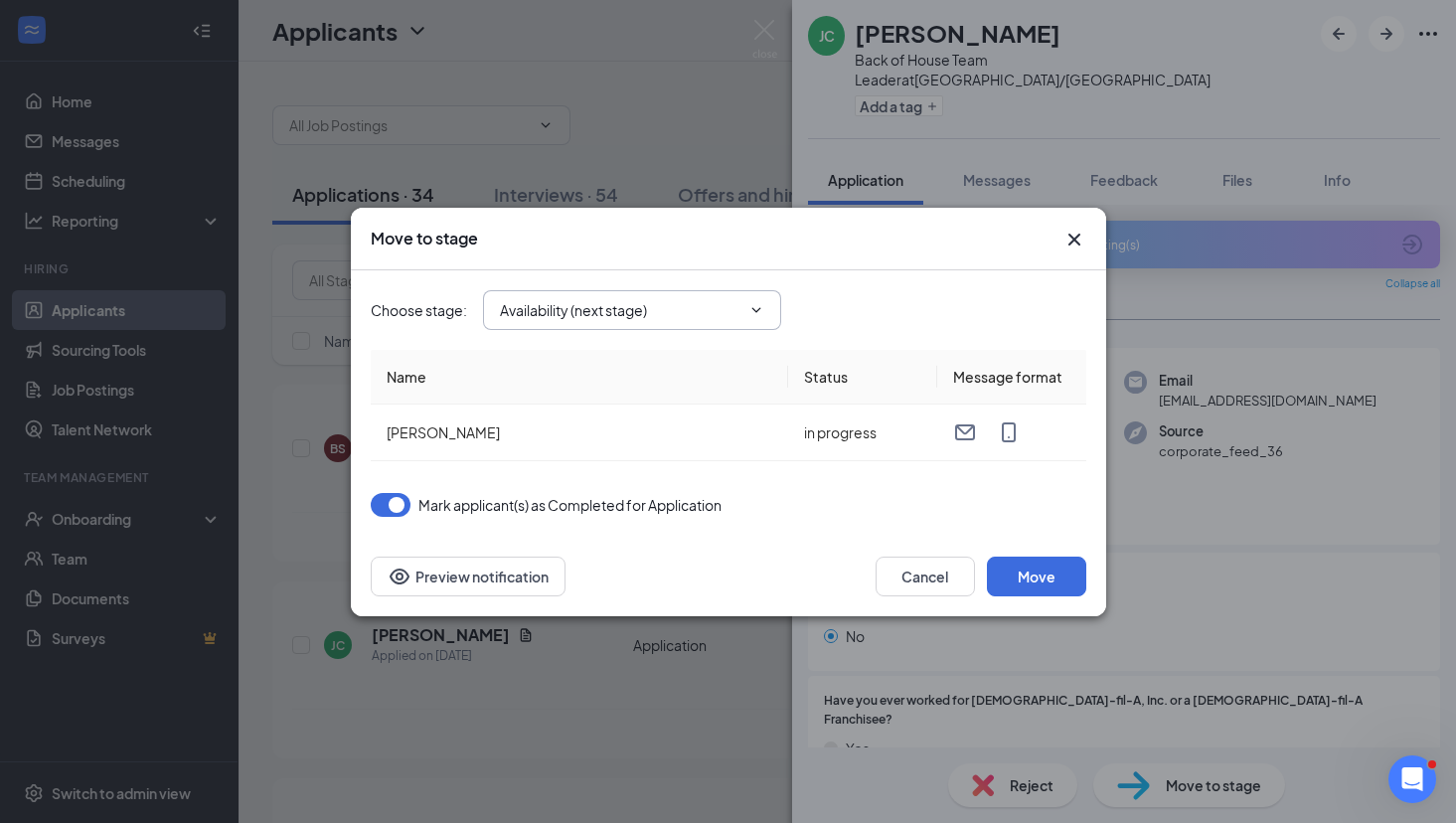
click at [711, 315] on input "Availability (next stage)" at bounding box center [619, 310] width 240 height 22
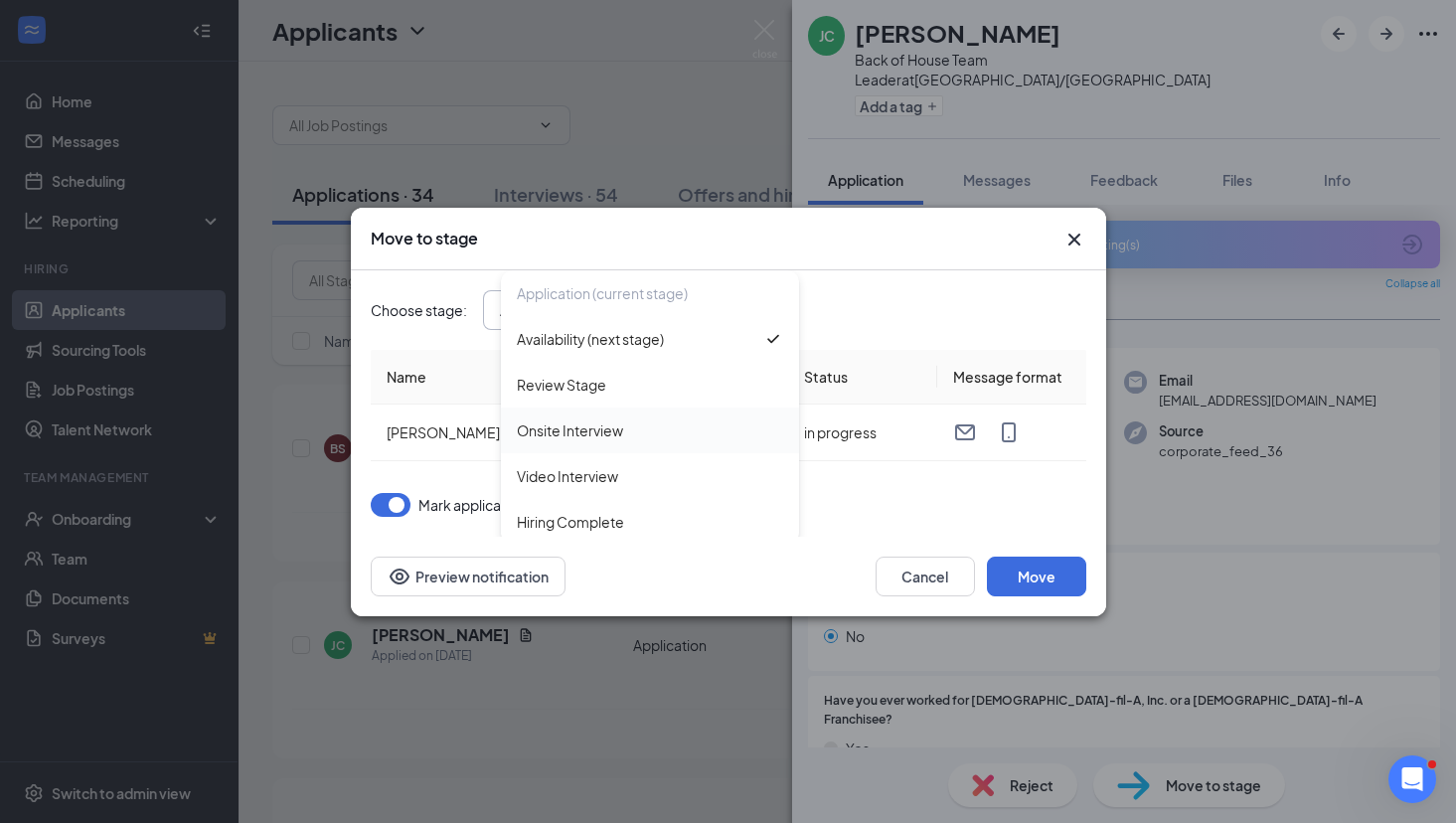
click at [651, 423] on div "Onsite Interview" at bounding box center [649, 430] width 266 height 22
type input "Onsite Interview"
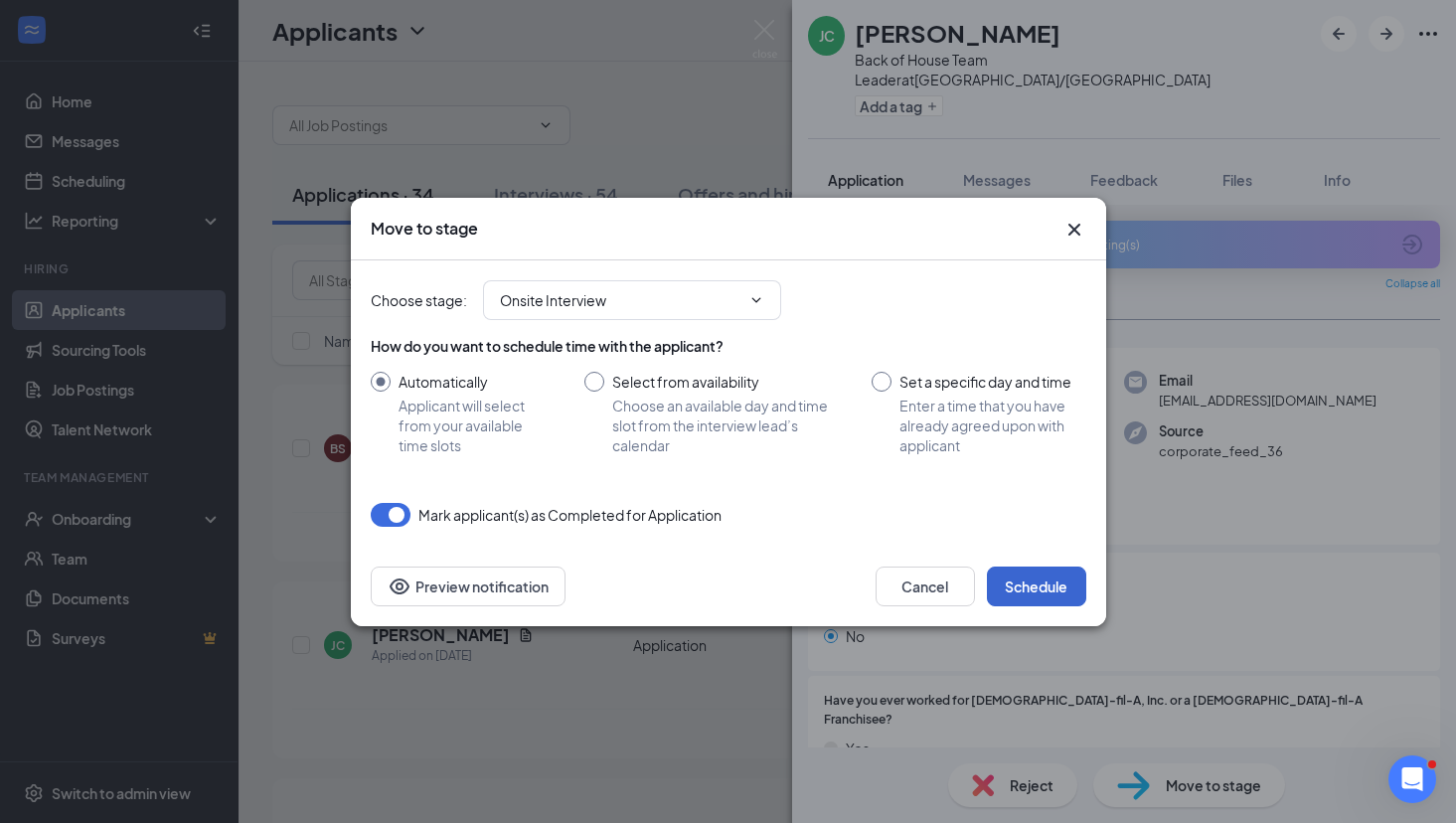
click at [1042, 592] on button "Schedule" at bounding box center [1036, 587] width 100 height 40
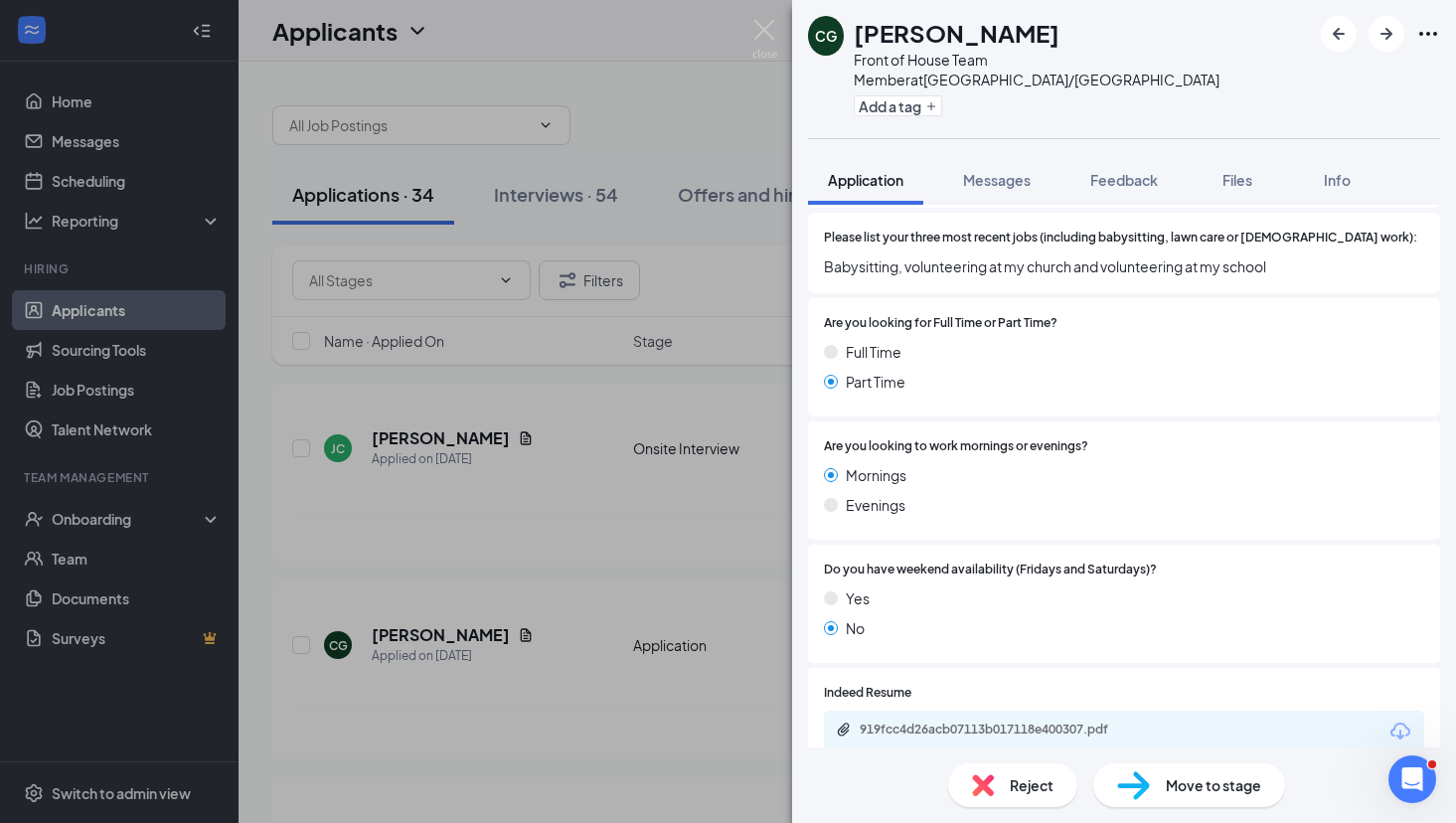
scroll to position [794, 0]
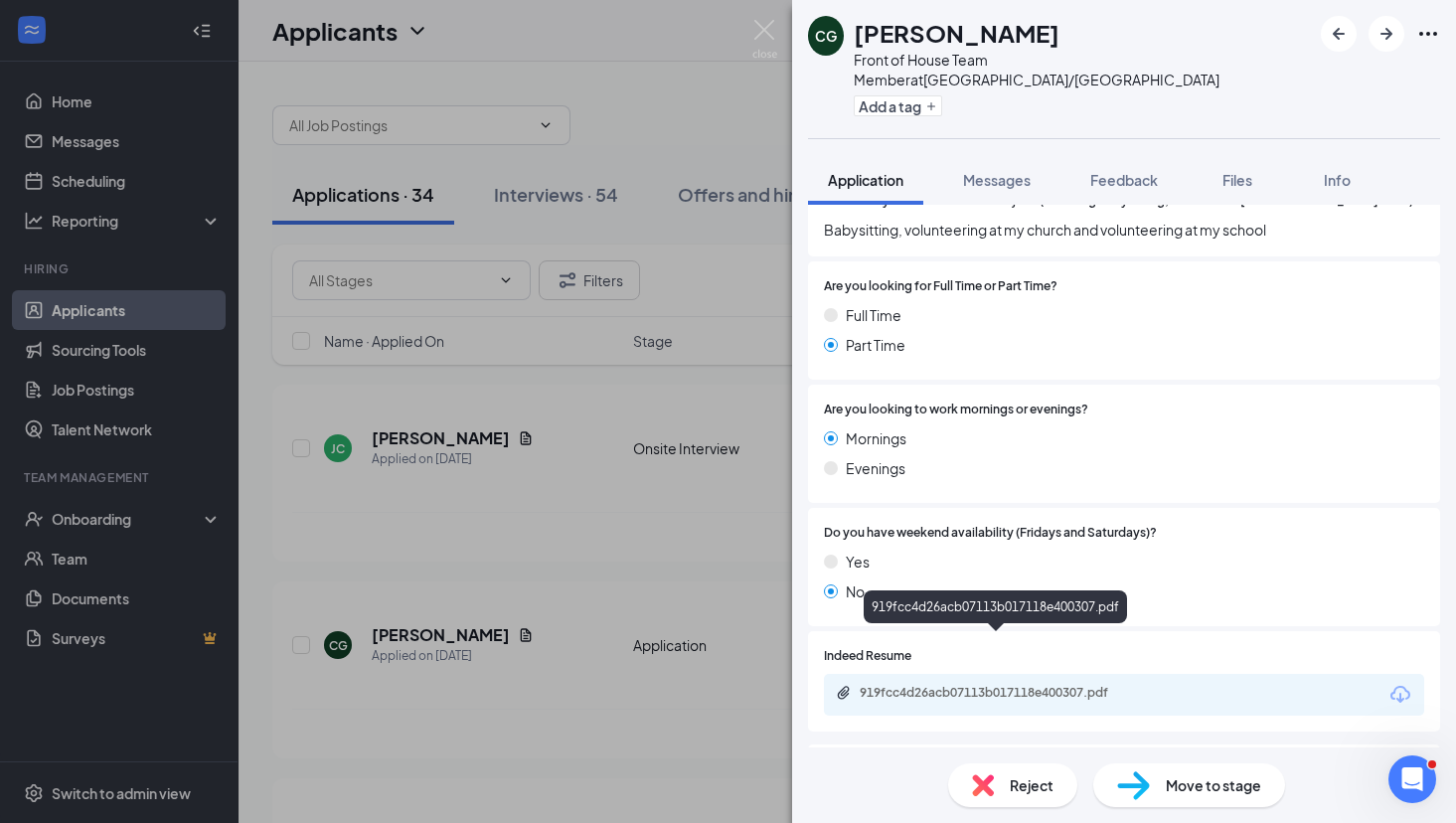
click at [1001, 685] on div "919fcc4d26acb07113b017118e400307.pdf" at bounding box center [998, 693] width 278 height 16
click at [985, 775] on img at bounding box center [982, 785] width 22 height 22
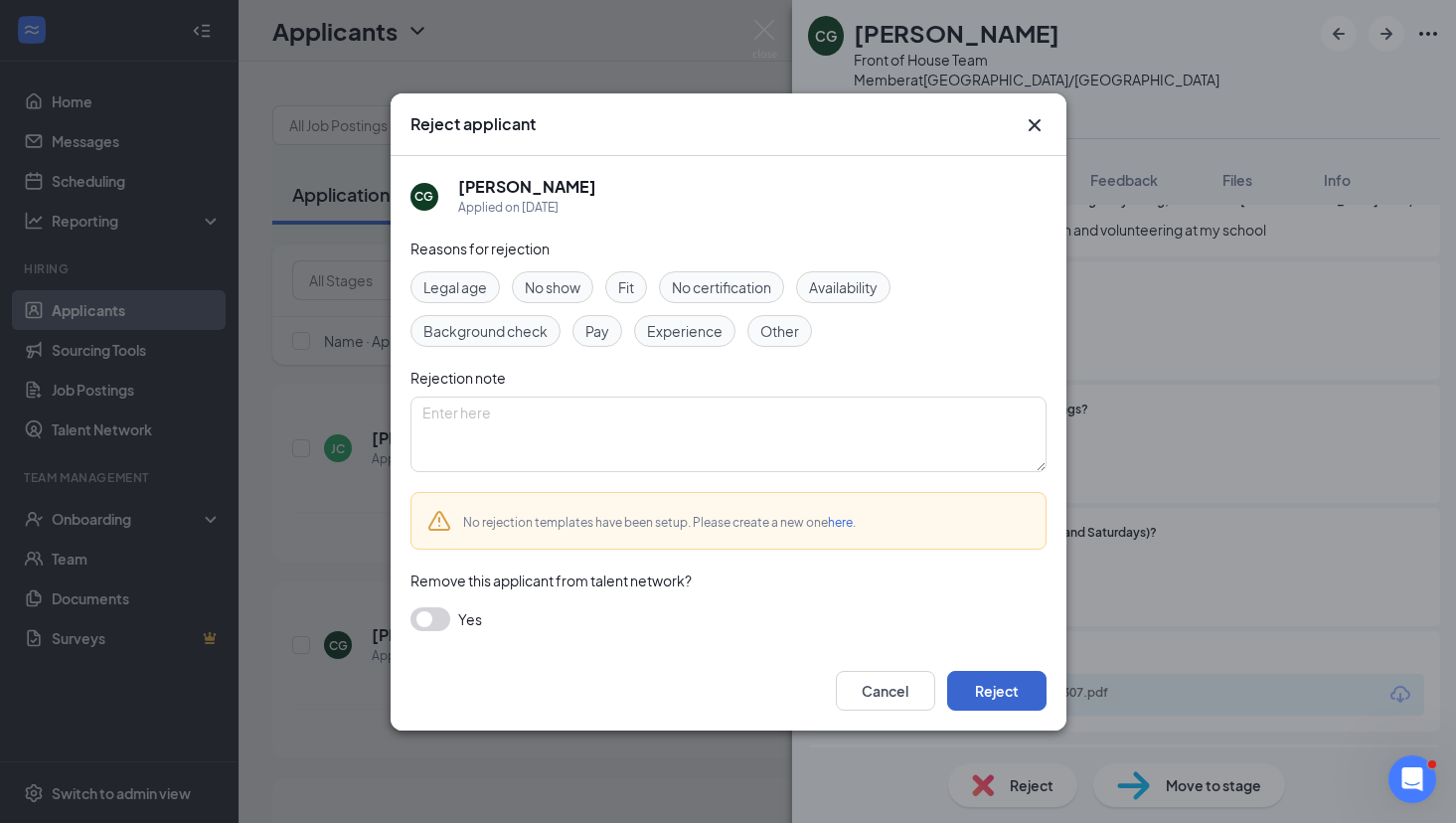
click at [1019, 688] on button "Reject" at bounding box center [997, 691] width 100 height 40
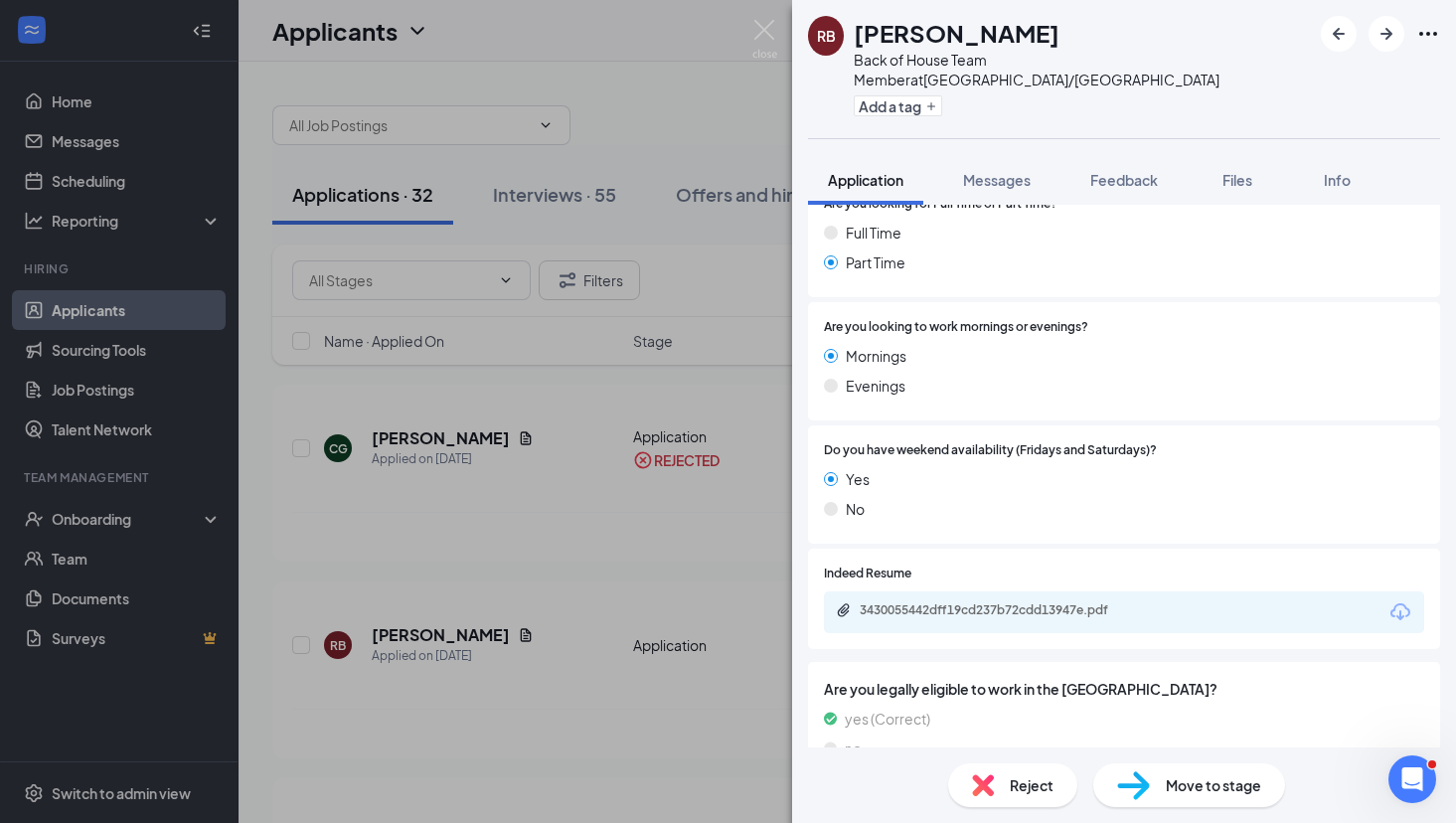
scroll to position [745, 0]
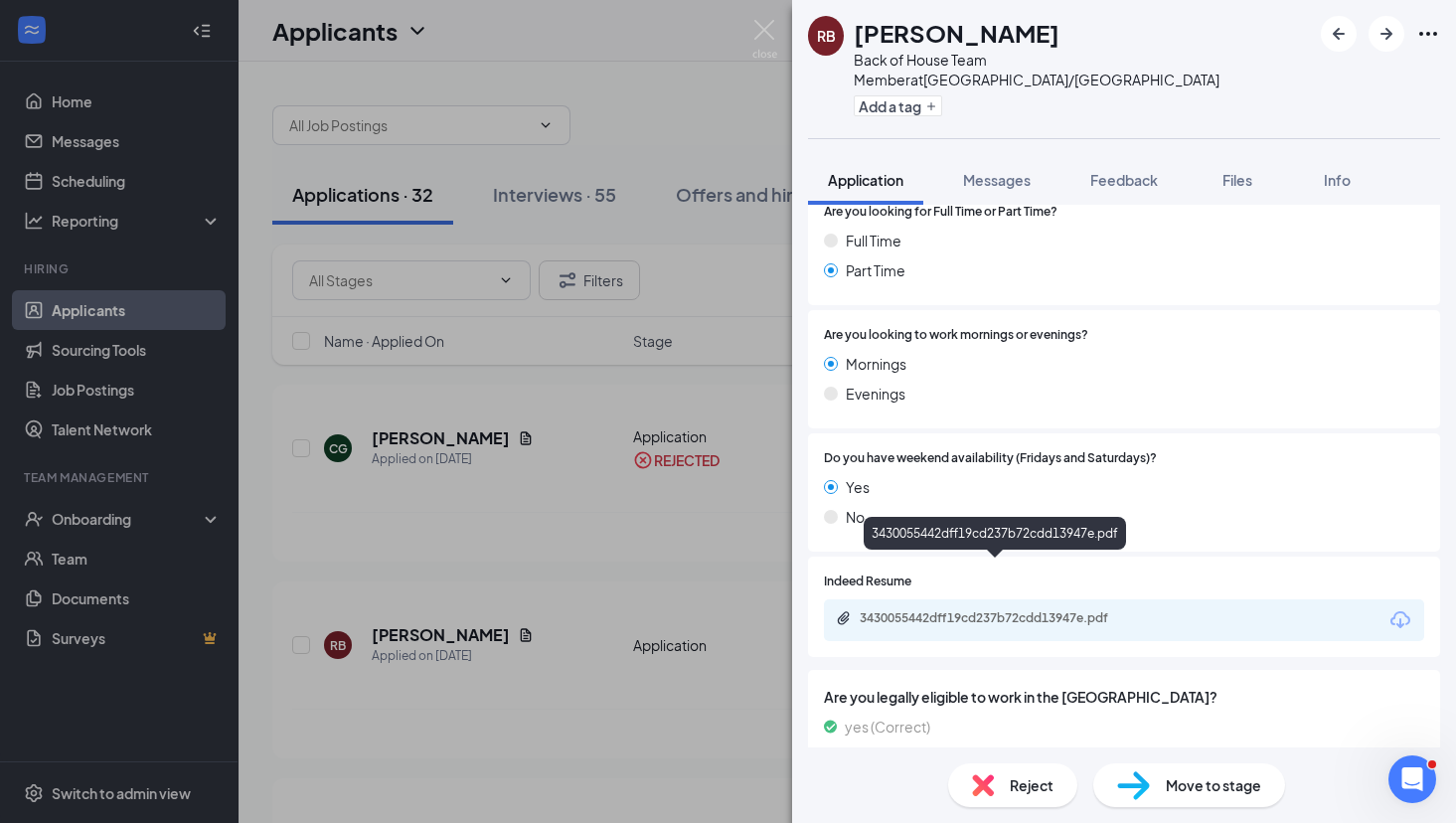
click at [975, 611] on div "3430055442dff19cd237b72cdd13947e.pdf" at bounding box center [998, 618] width 278 height 16
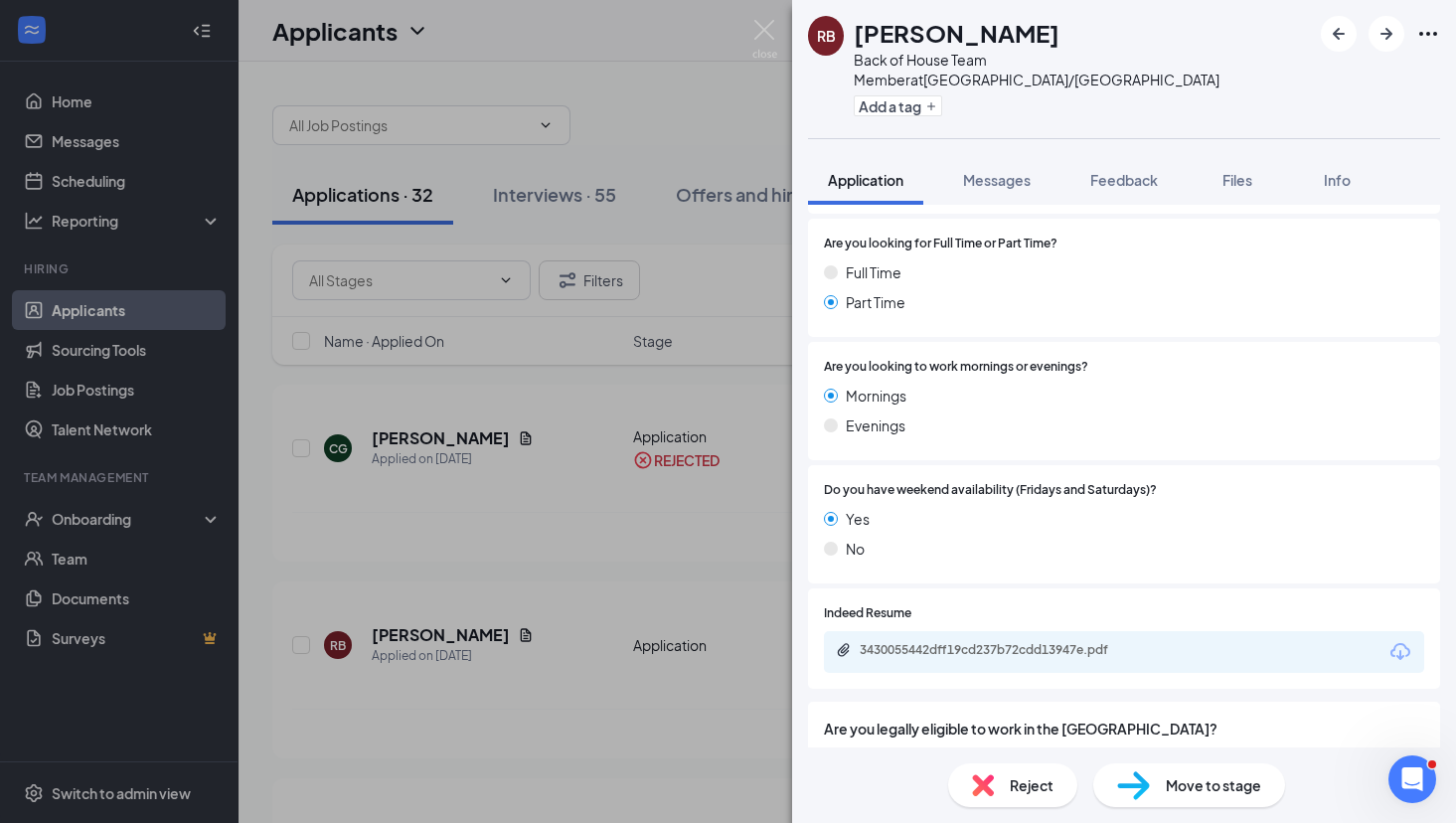
scroll to position [714, 0]
click at [973, 630] on div "3430055442dff19cd237b72cdd13947e.pdf" at bounding box center [1124, 651] width 600 height 42
click at [985, 630] on div "3430055442dff19cd237b72cdd13947e.pdf" at bounding box center [1124, 651] width 600 height 42
click at [990, 641] on div "3430055442dff19cd237b72cdd13947e.pdf" at bounding box center [998, 649] width 278 height 16
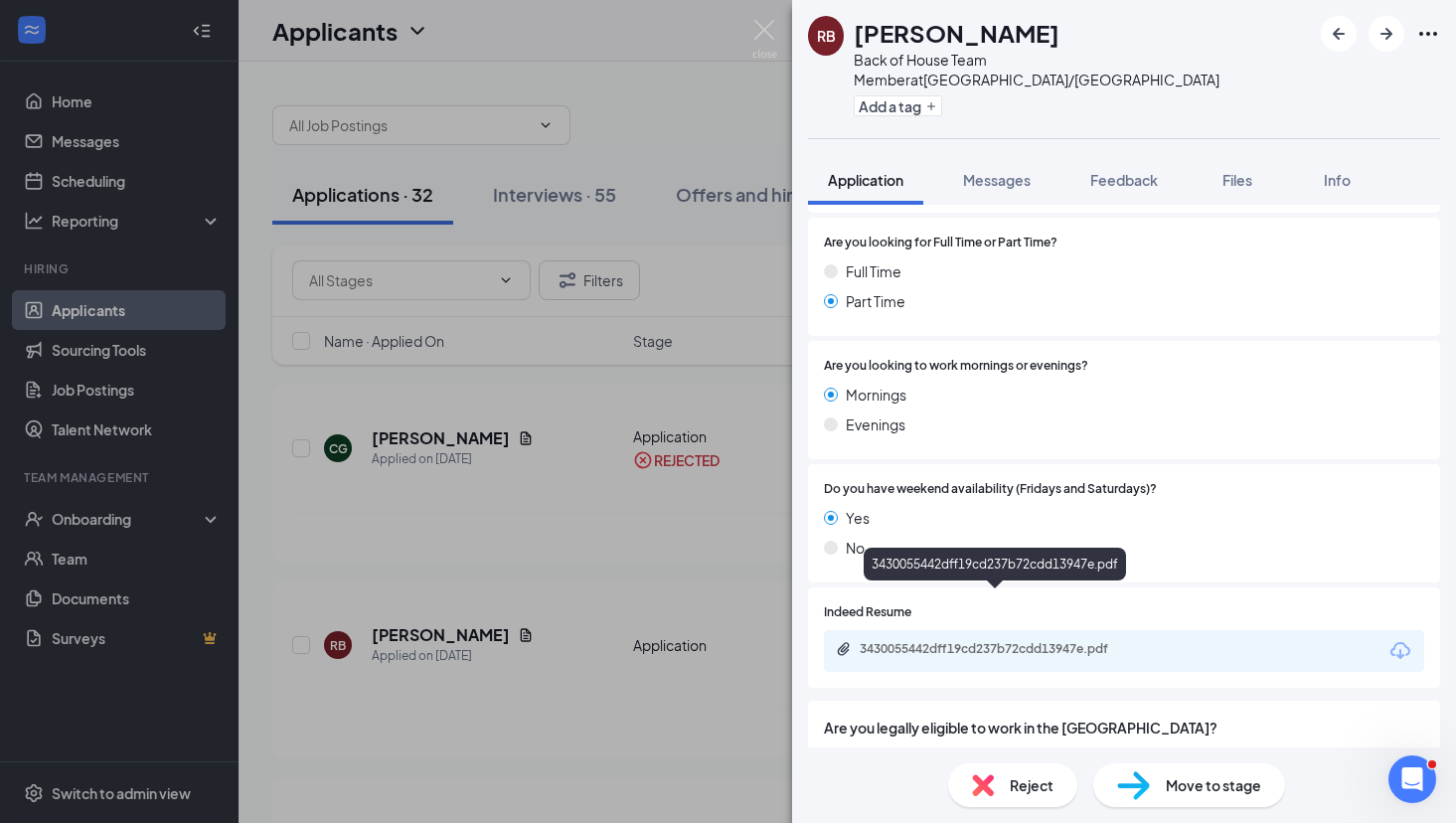
click at [1023, 641] on div "3430055442dff19cd237b72cdd13947e.pdf" at bounding box center [998, 649] width 278 height 16
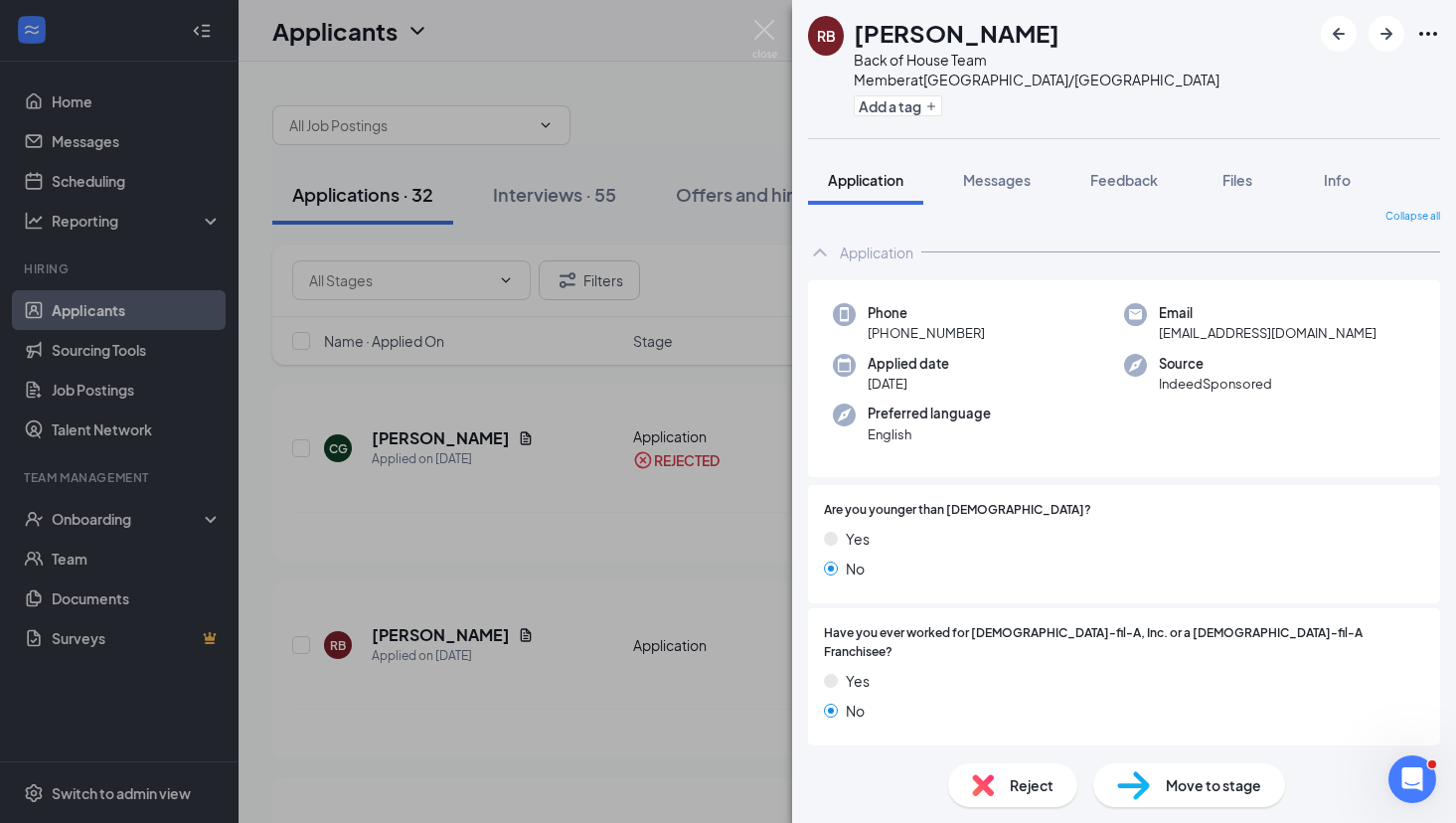
scroll to position [13, 0]
click at [1196, 778] on span "Move to stage" at bounding box center [1214, 785] width 96 height 22
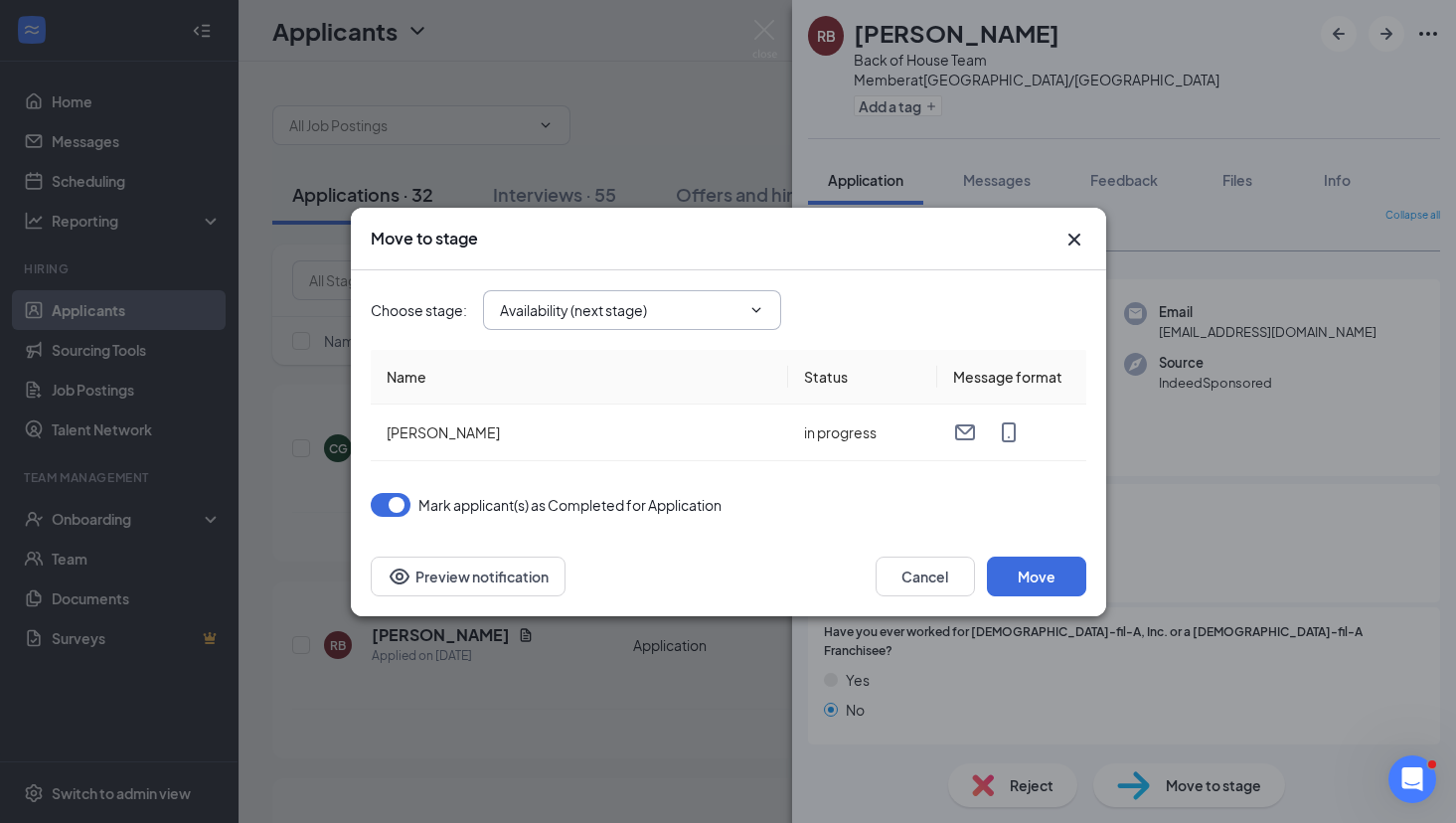
click at [676, 306] on input "Availability (next stage)" at bounding box center [619, 310] width 240 height 22
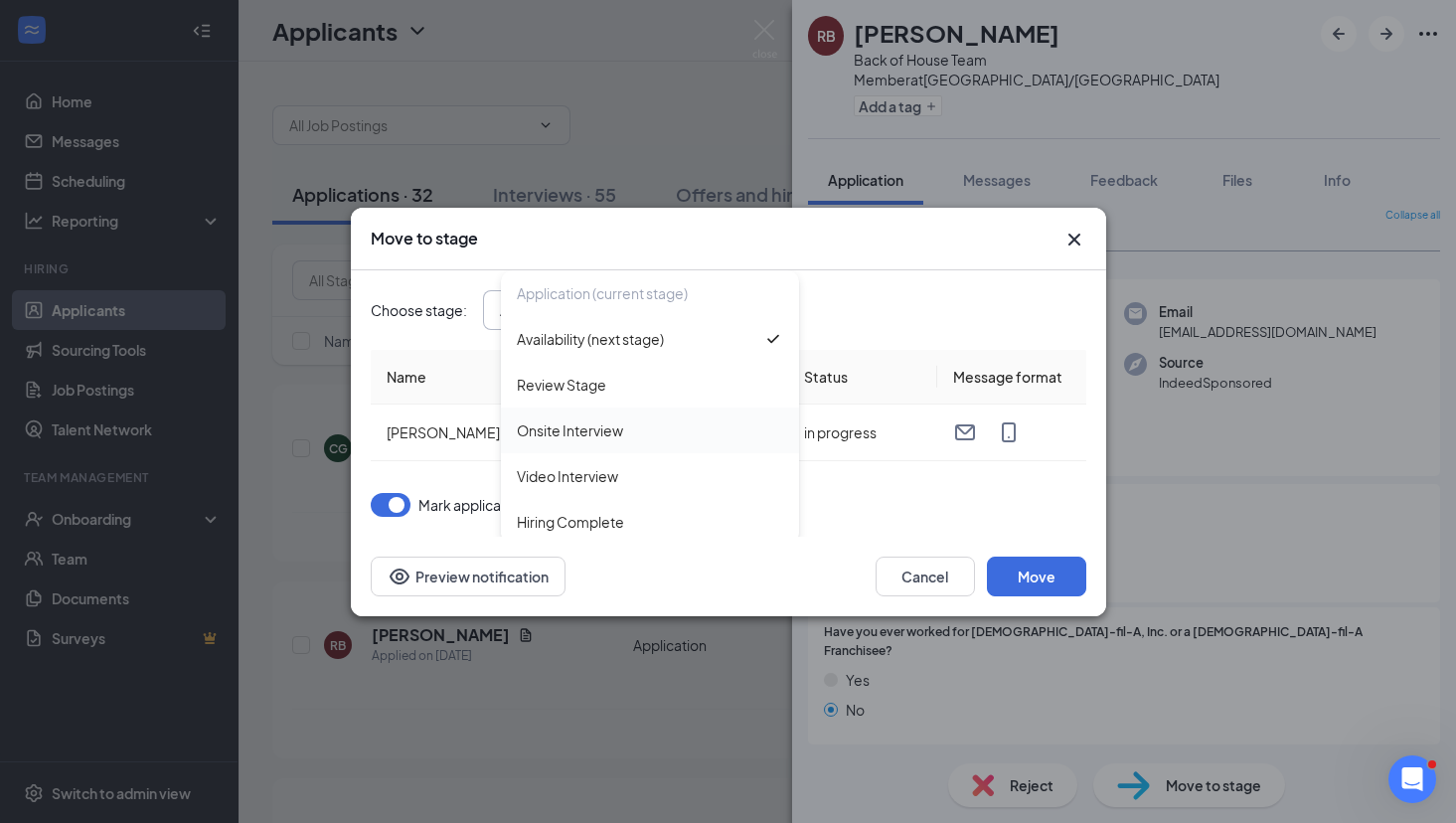
click at [626, 434] on div "Onsite Interview" at bounding box center [649, 430] width 266 height 22
type input "Onsite Interview"
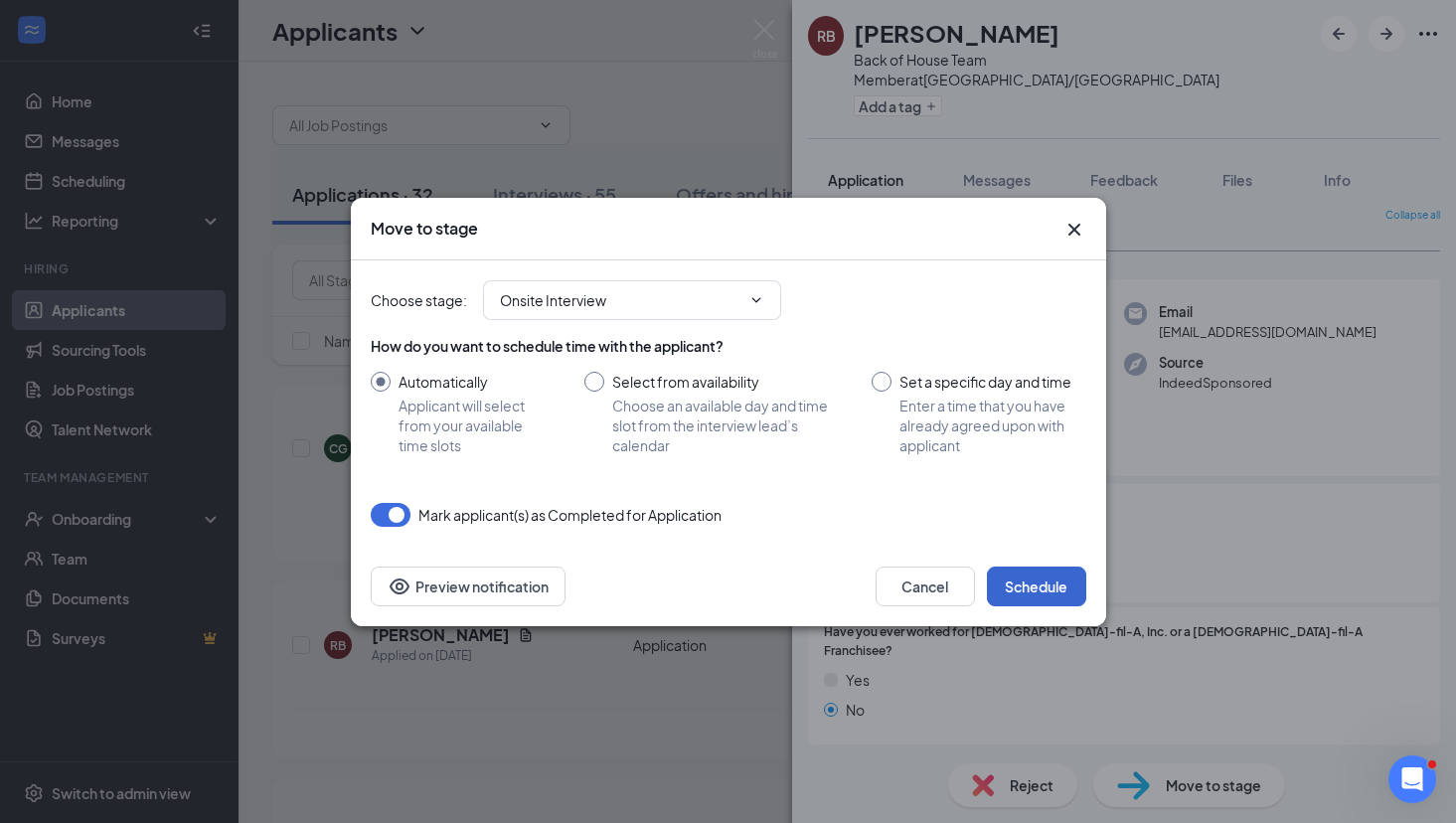
click at [1055, 597] on button "Schedule" at bounding box center [1036, 587] width 100 height 40
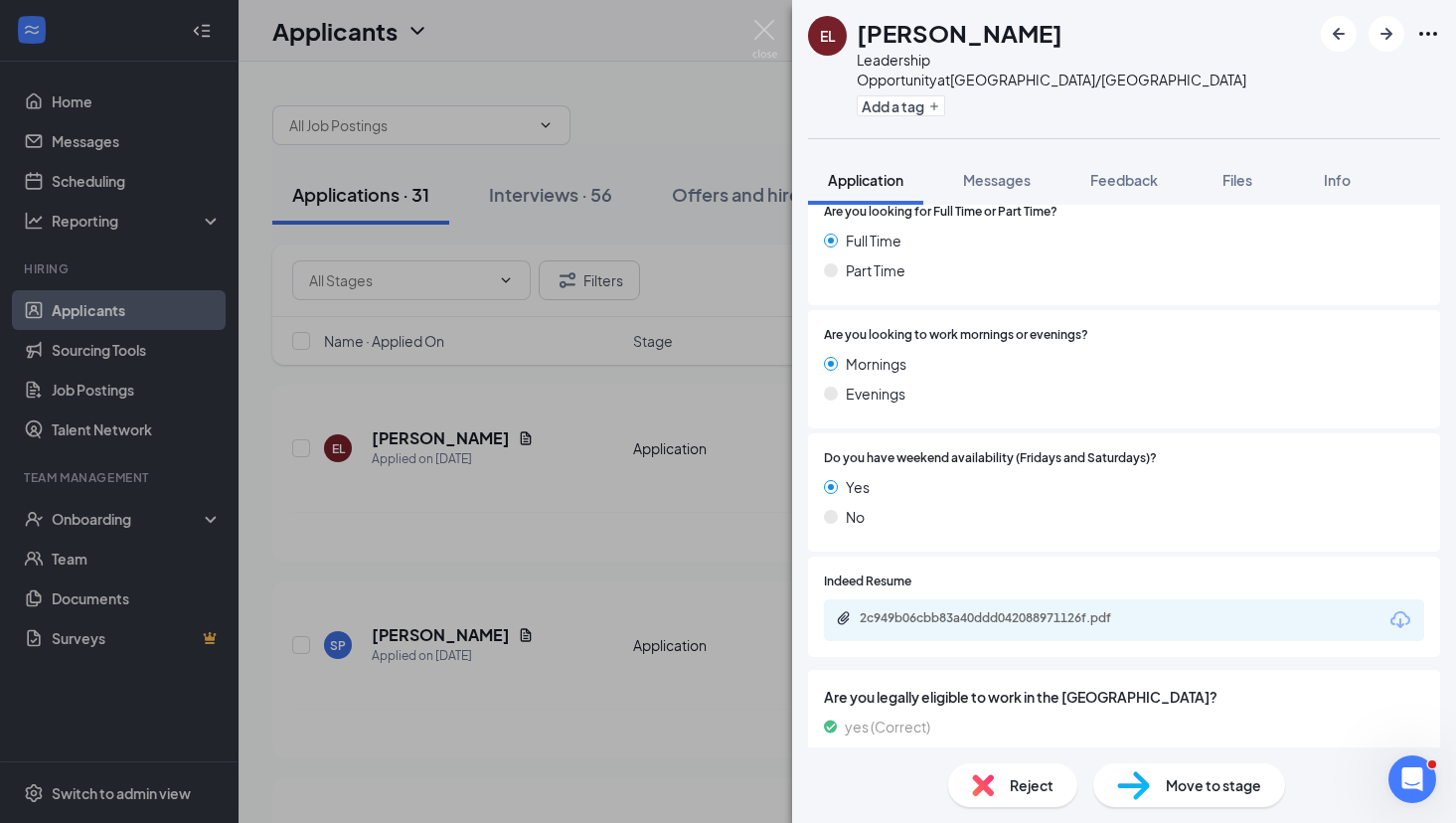
scroll to position [890, 0]
click at [1013, 612] on div "2c949b06cbb83a40ddd042088971126f.pdf" at bounding box center [998, 619] width 278 height 16
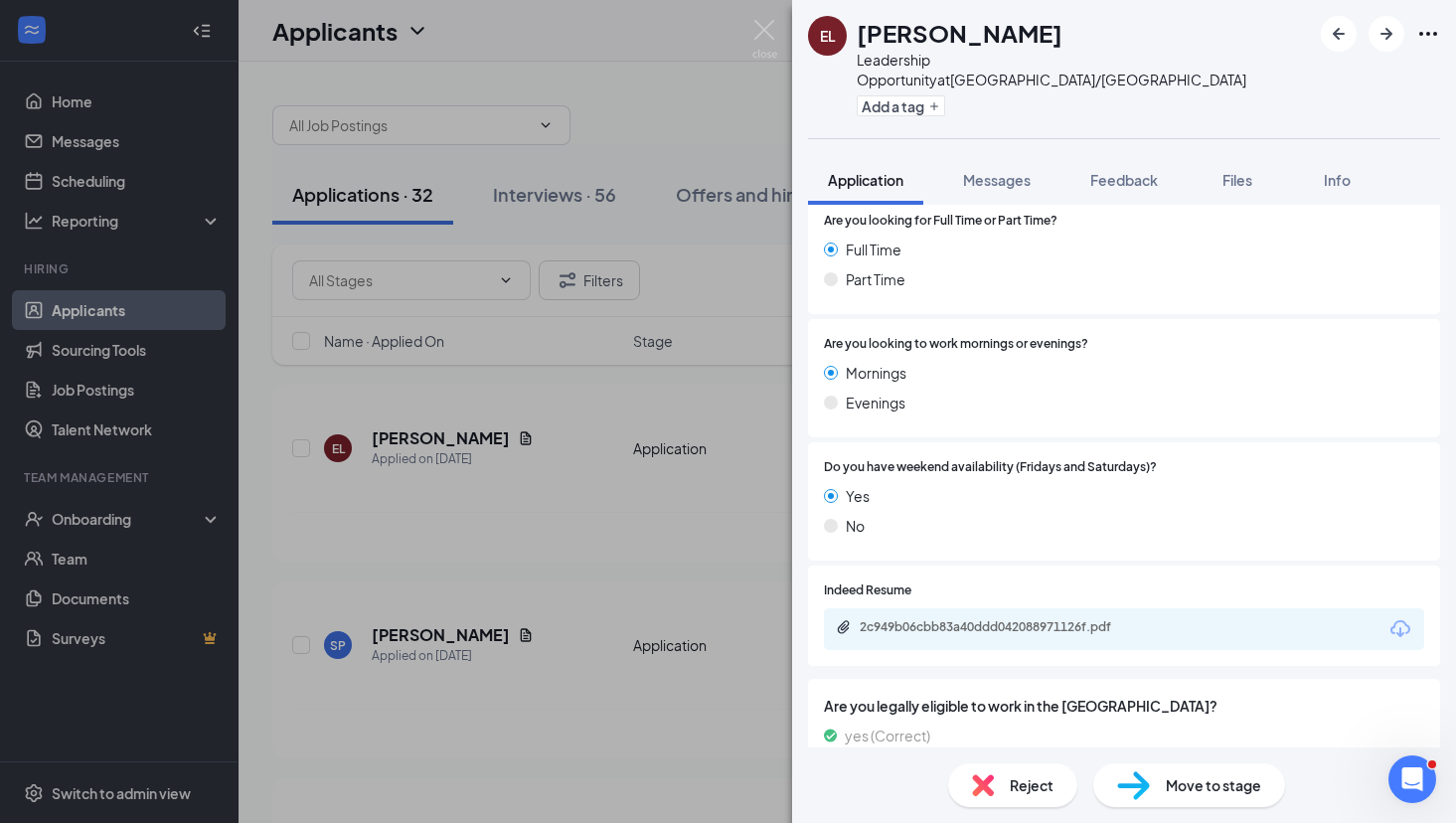
click at [1032, 609] on div "2c949b06cbb83a40ddd042088971126f.pdf" at bounding box center [1124, 629] width 600 height 42
click at [1043, 619] on div "2c949b06cbb83a40ddd042088971126f.pdf" at bounding box center [998, 627] width 278 height 16
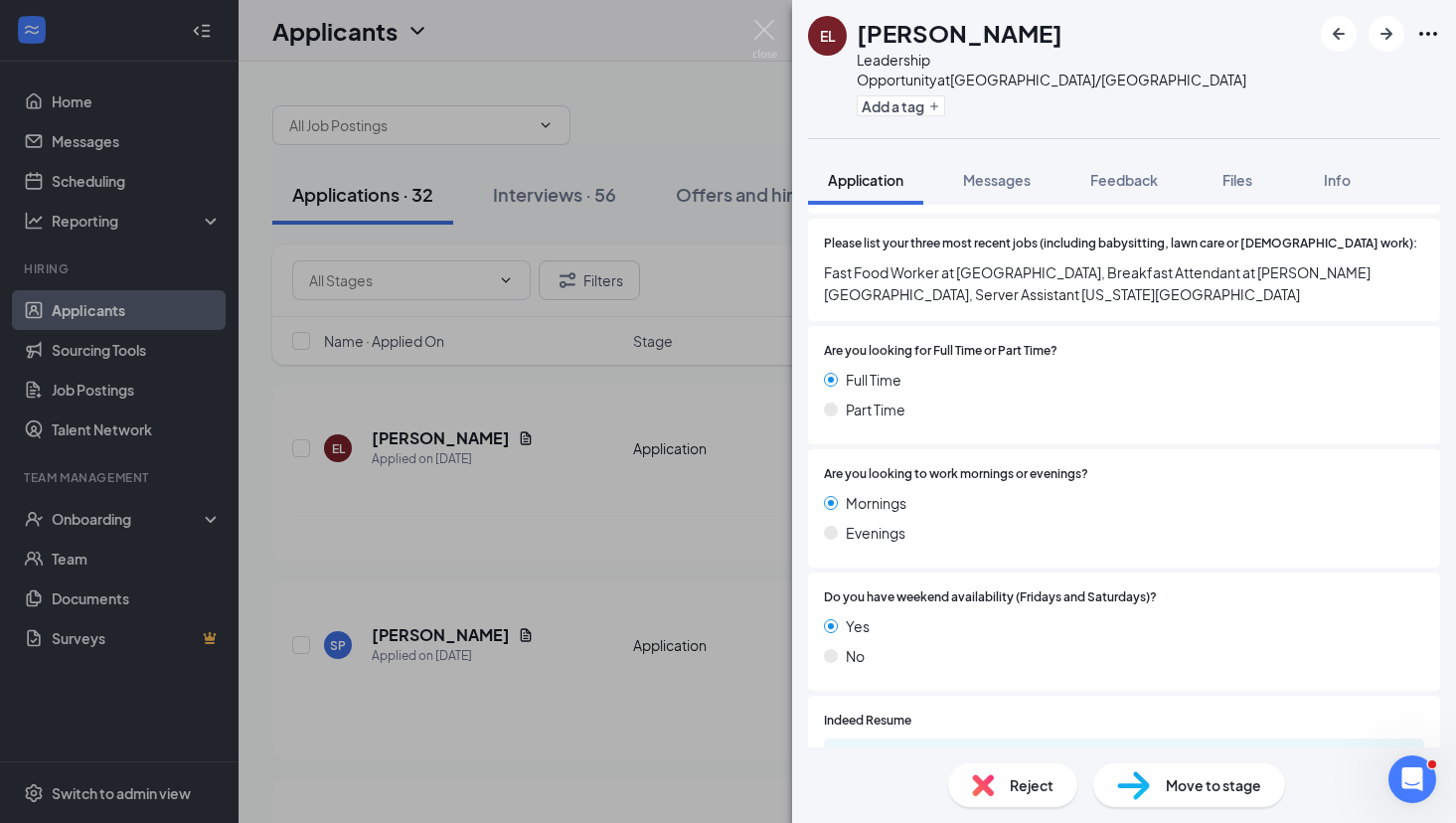
scroll to position [722, 0]
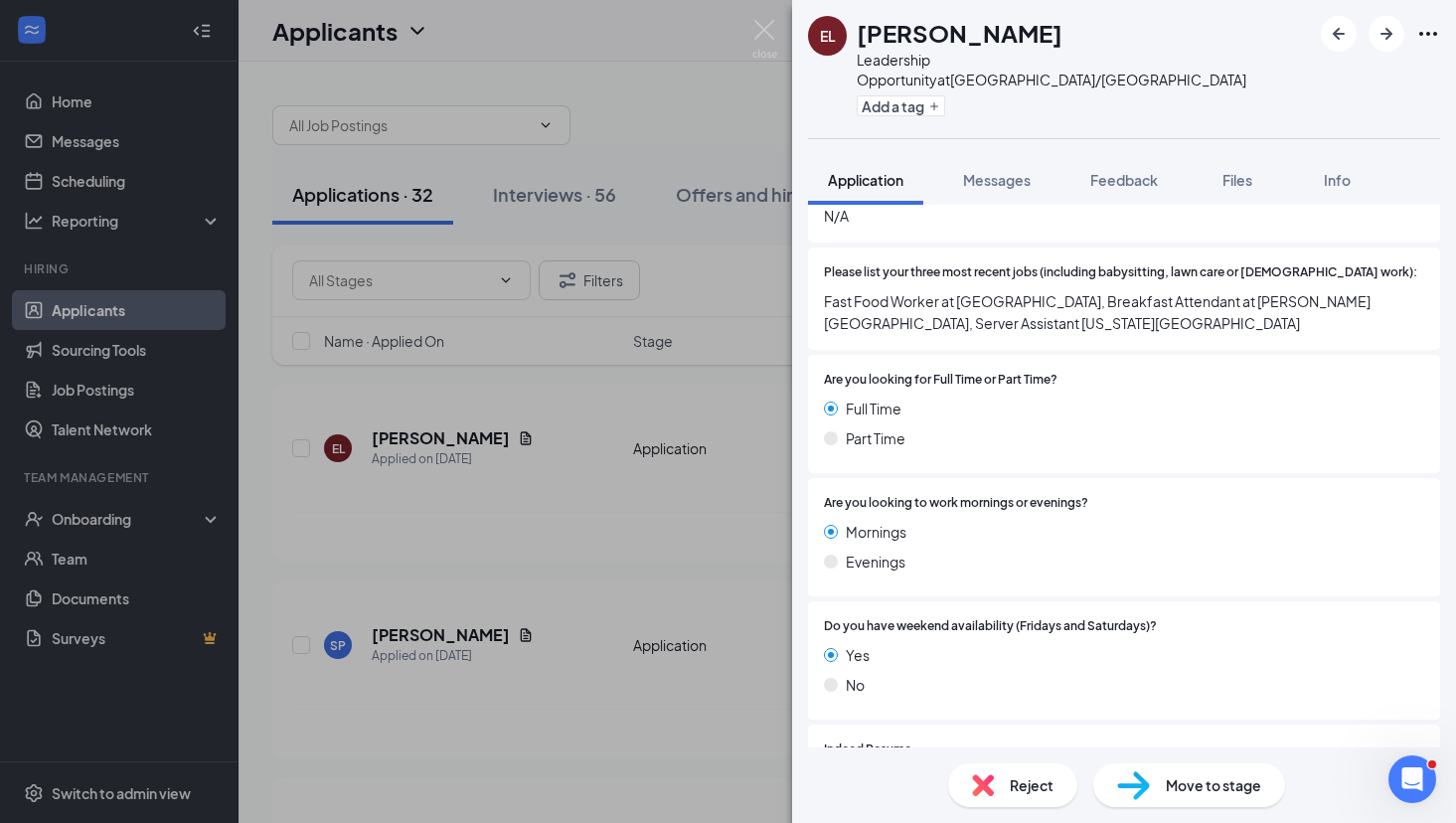
click at [1191, 785] on span "Move to stage" at bounding box center [1214, 785] width 96 height 22
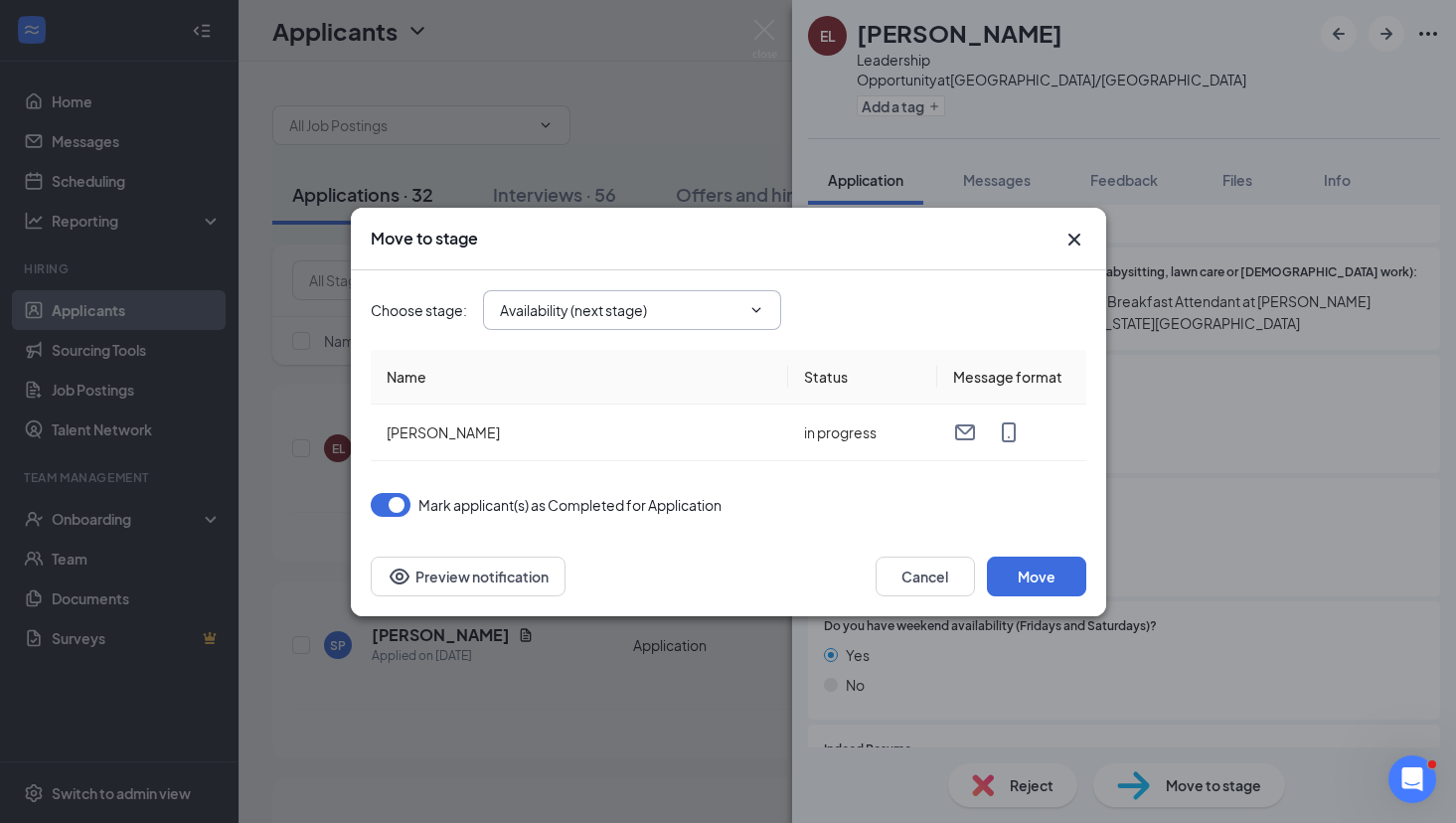
click at [603, 318] on input "Availability (next stage)" at bounding box center [619, 310] width 240 height 22
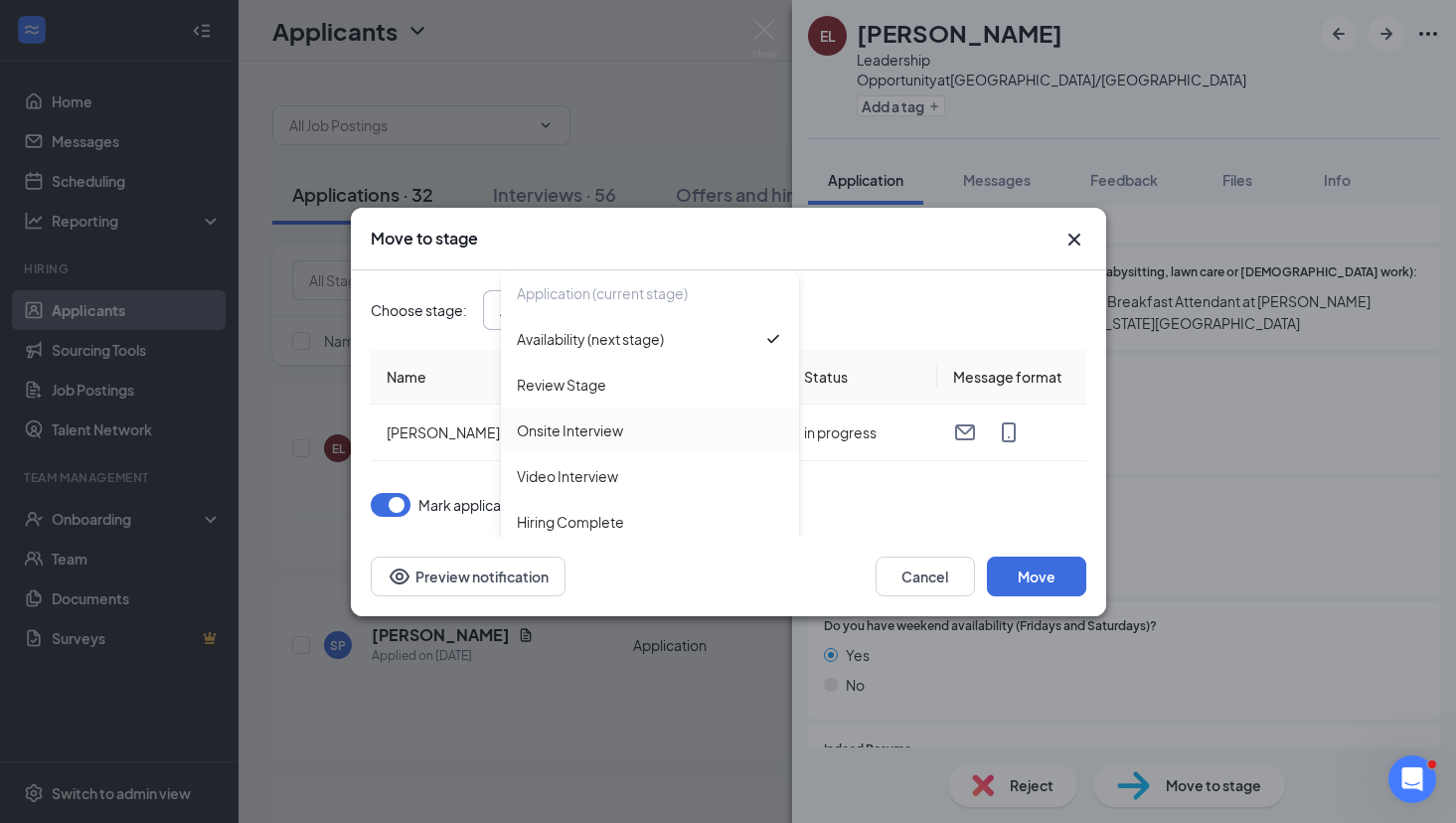
click at [596, 440] on div "Onsite Interview" at bounding box center [569, 430] width 107 height 22
type input "Onsite Interview"
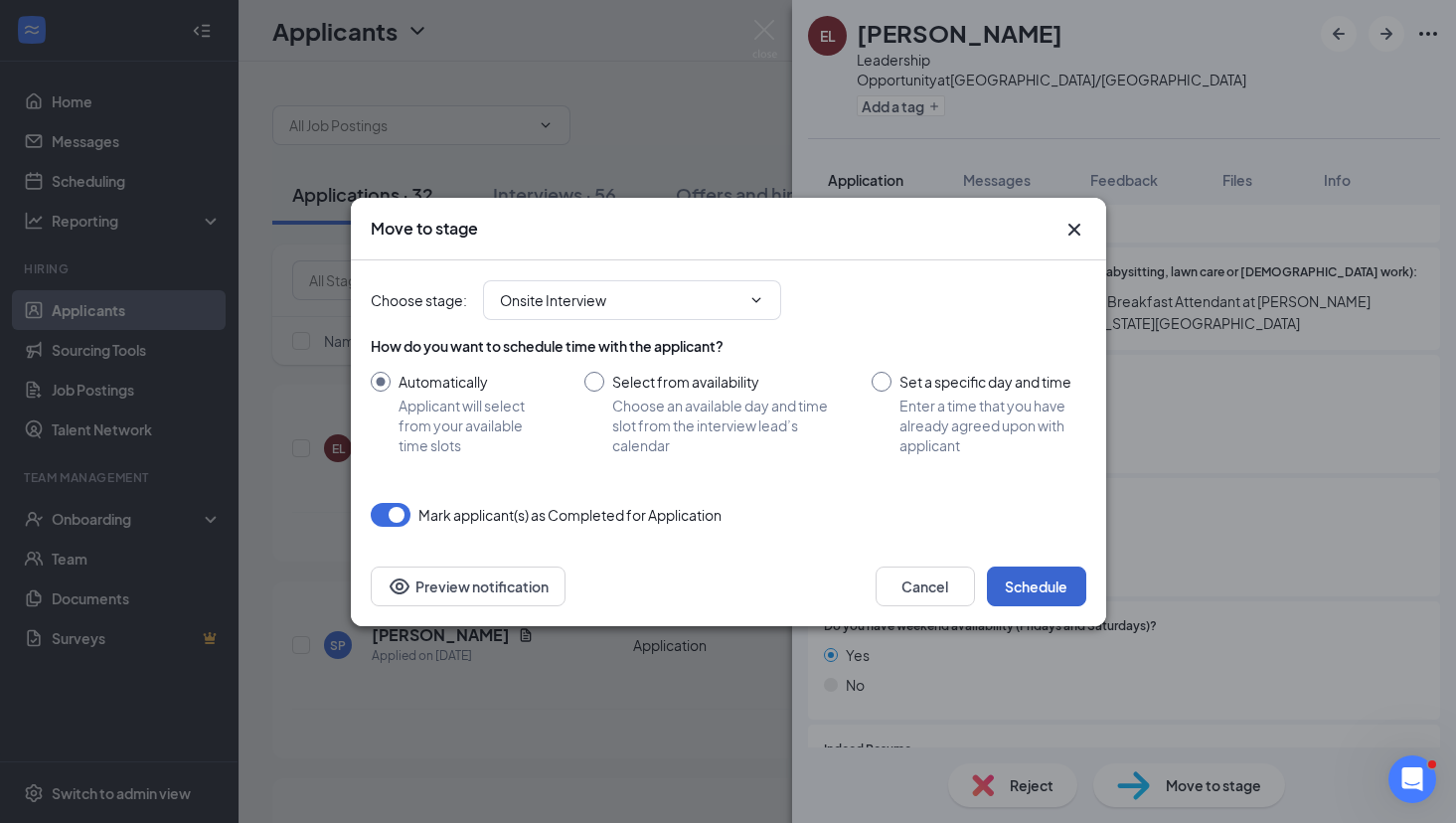
click at [1036, 582] on button "Schedule" at bounding box center [1036, 587] width 100 height 40
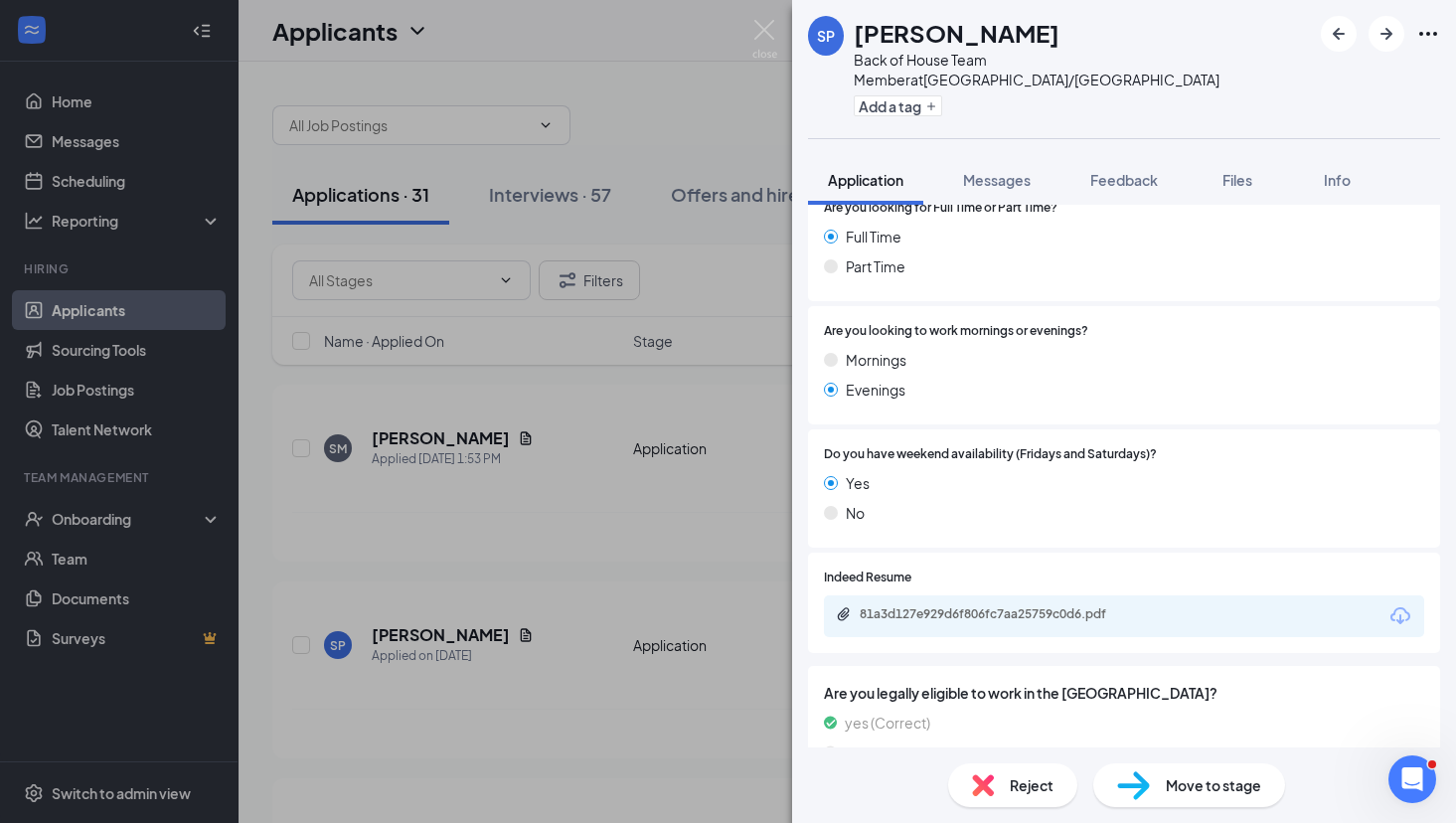
scroll to position [745, 0]
